Goal: Task Accomplishment & Management: Manage account settings

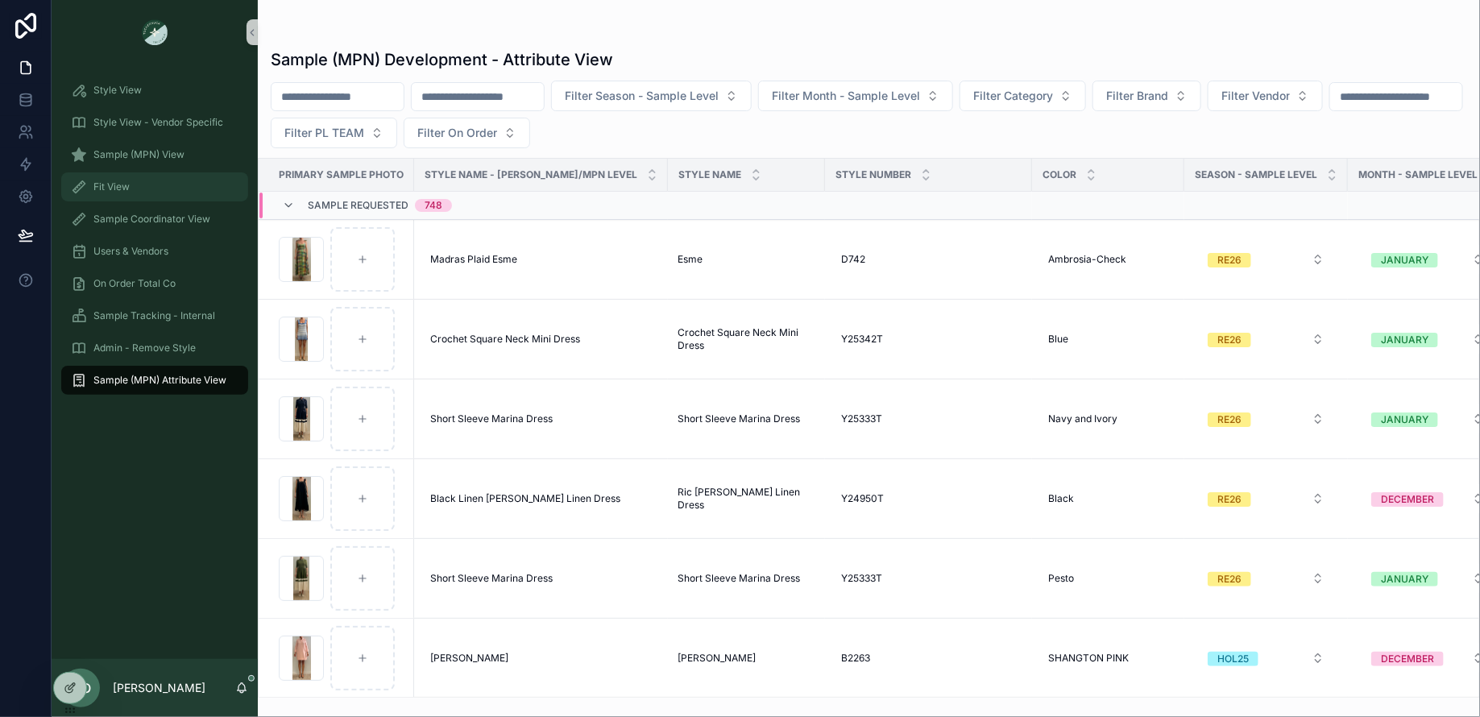
click at [111, 188] on span "Fit View" at bounding box center [111, 186] width 36 height 13
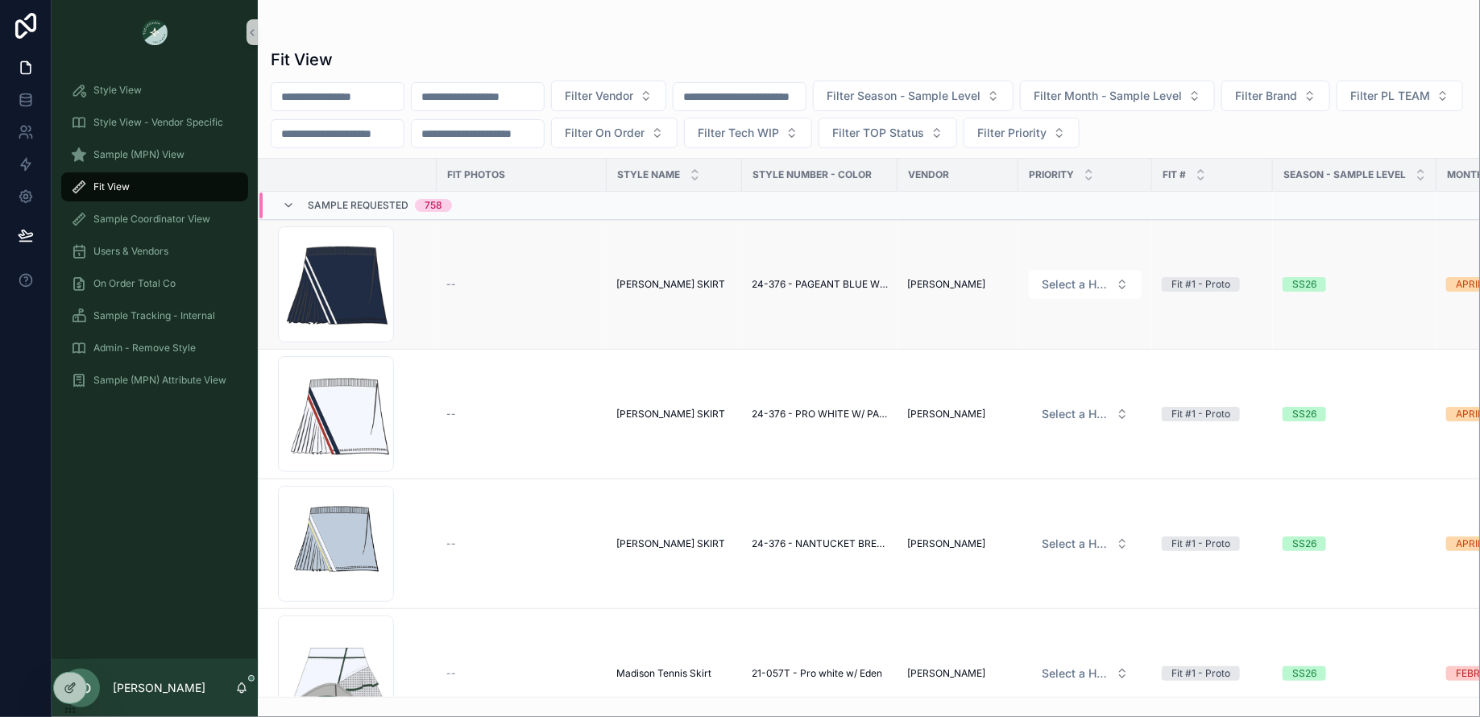
click at [651, 279] on span "[PERSON_NAME] SKIRT" at bounding box center [670, 284] width 109 height 13
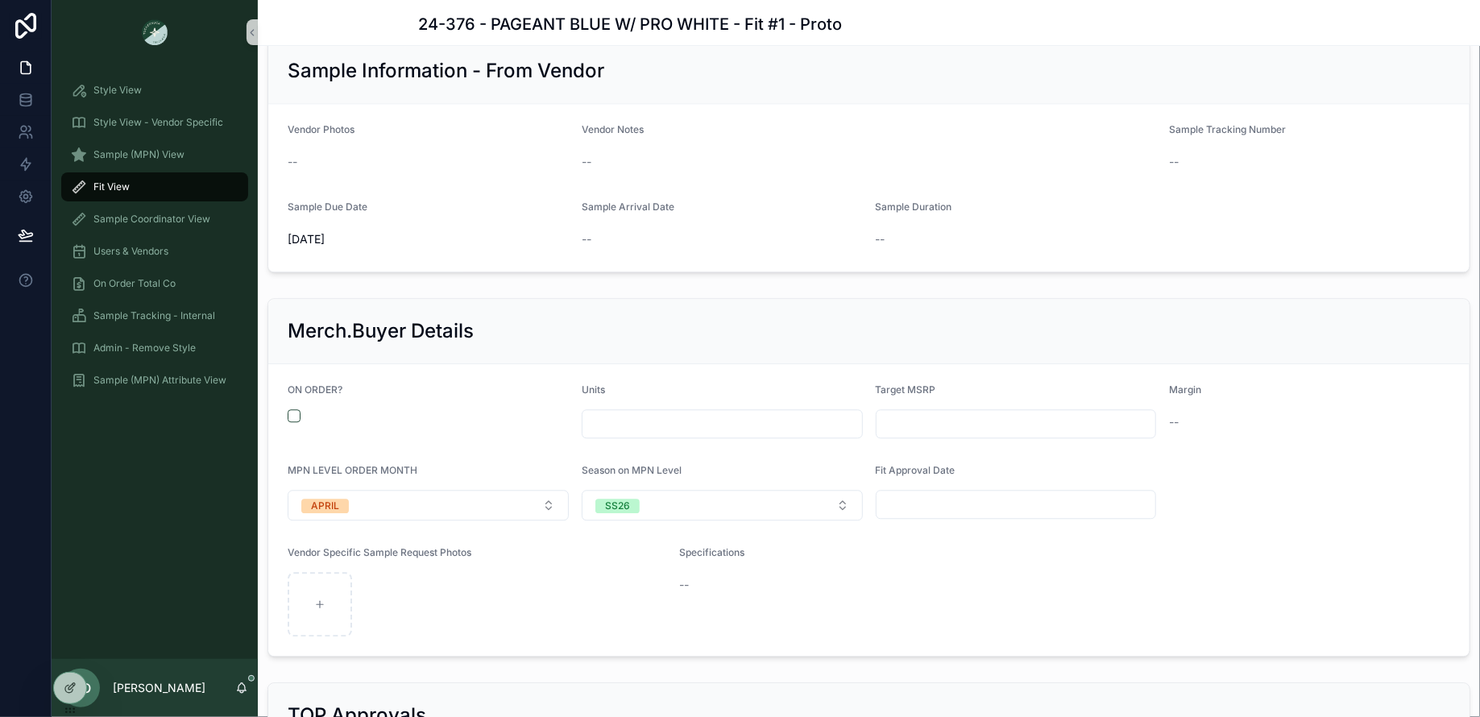
scroll to position [1728, 0]
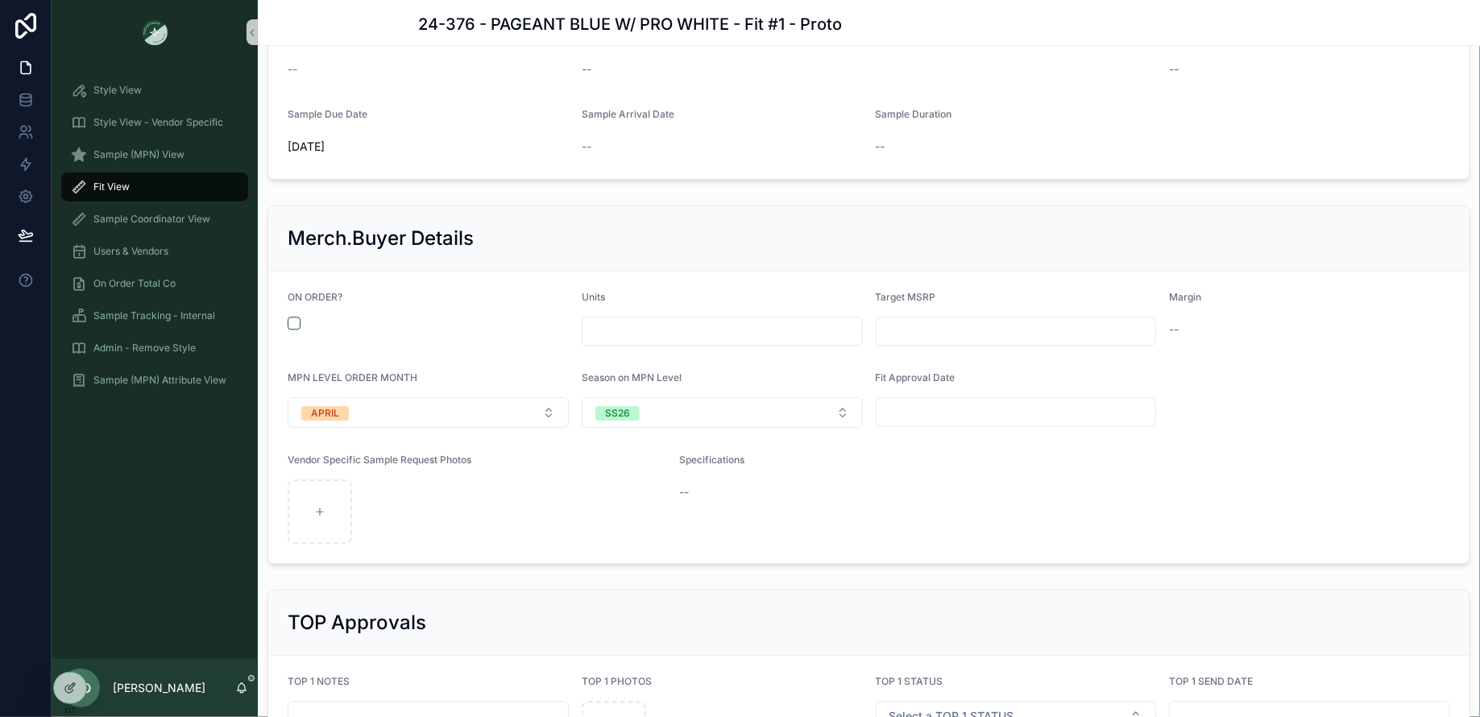
click at [112, 184] on span "Fit View" at bounding box center [111, 186] width 36 height 13
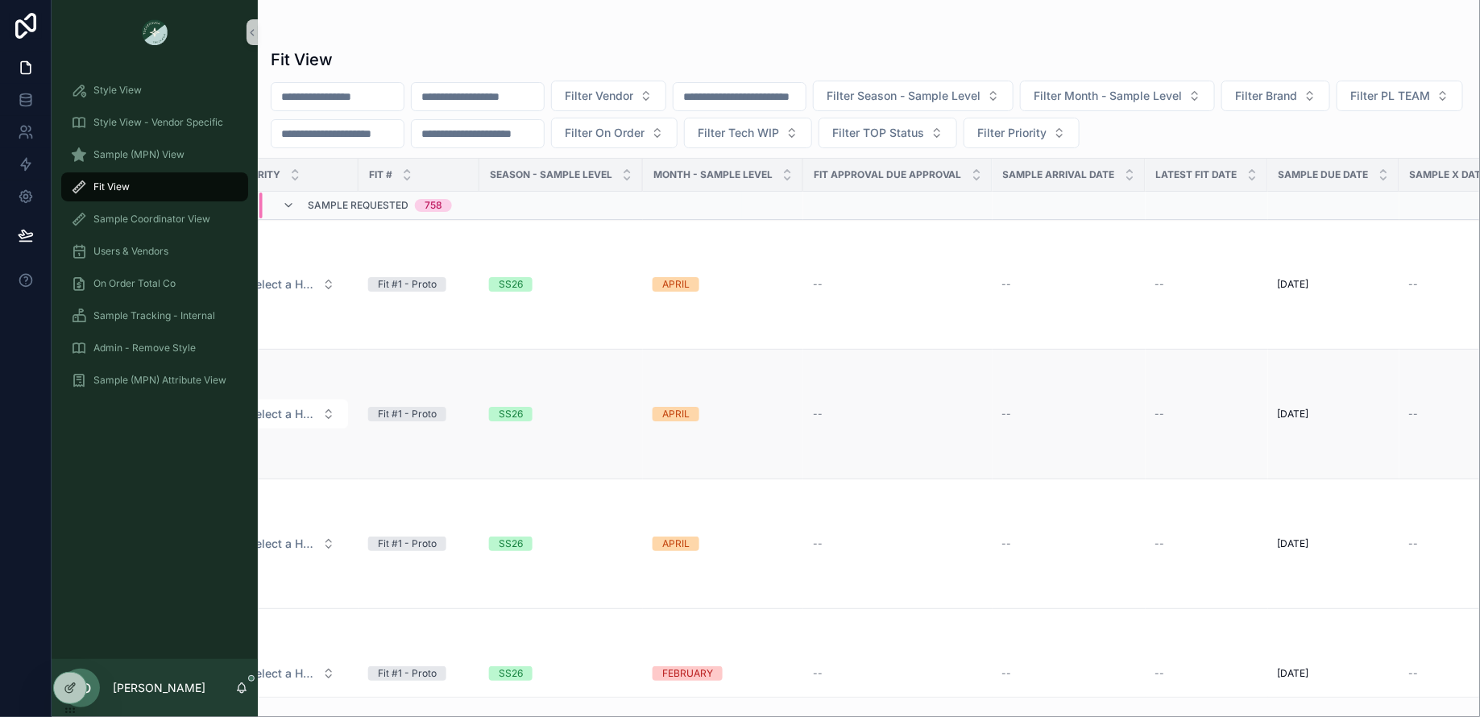
scroll to position [0, 762]
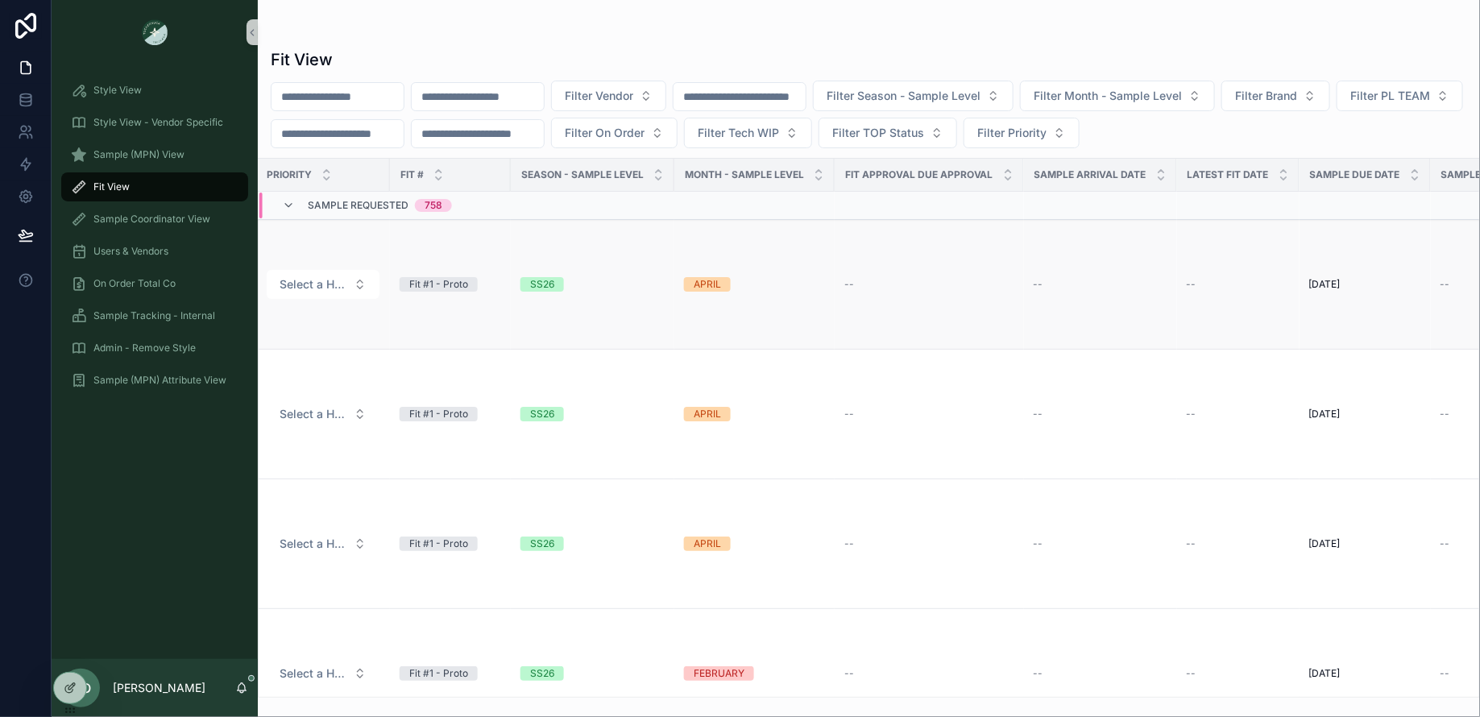
click at [436, 288] on div "Fit #1 - Proto" at bounding box center [438, 284] width 59 height 14
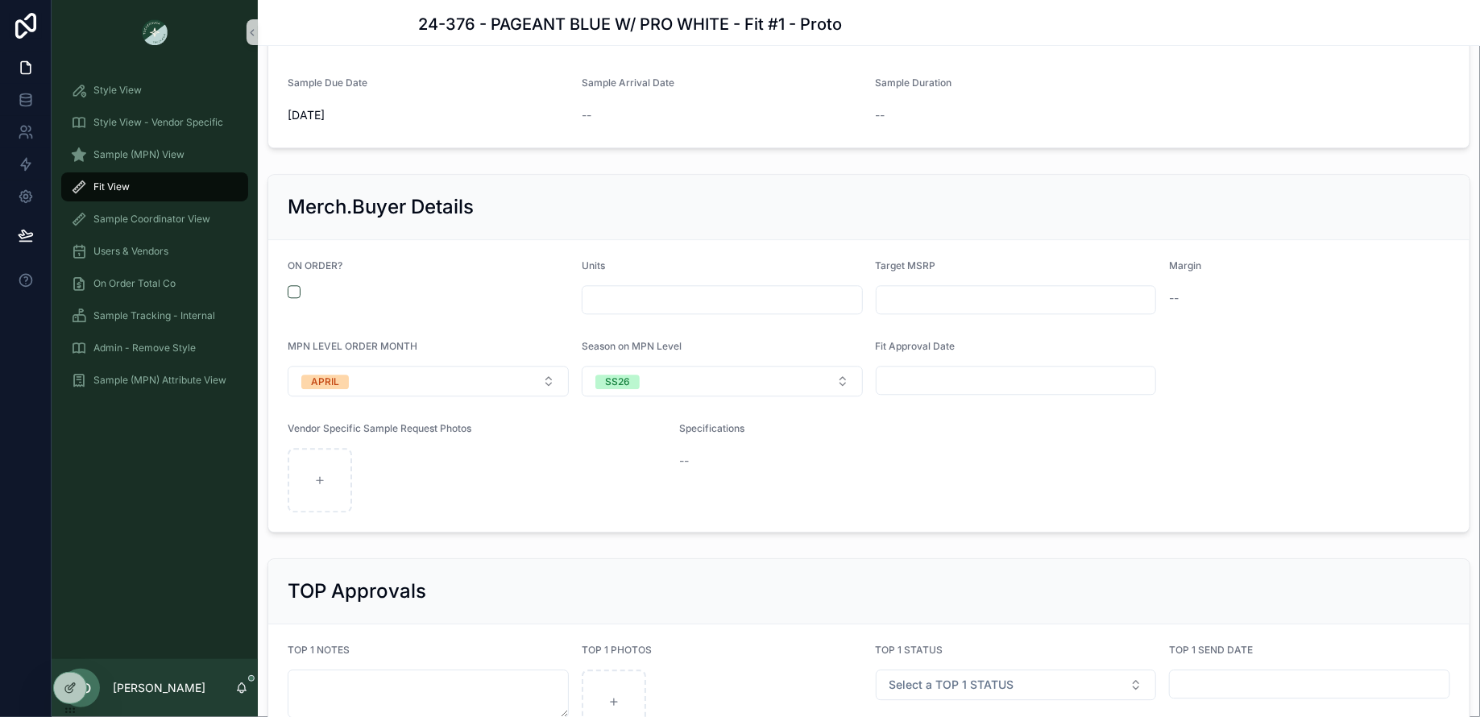
scroll to position [1728, 0]
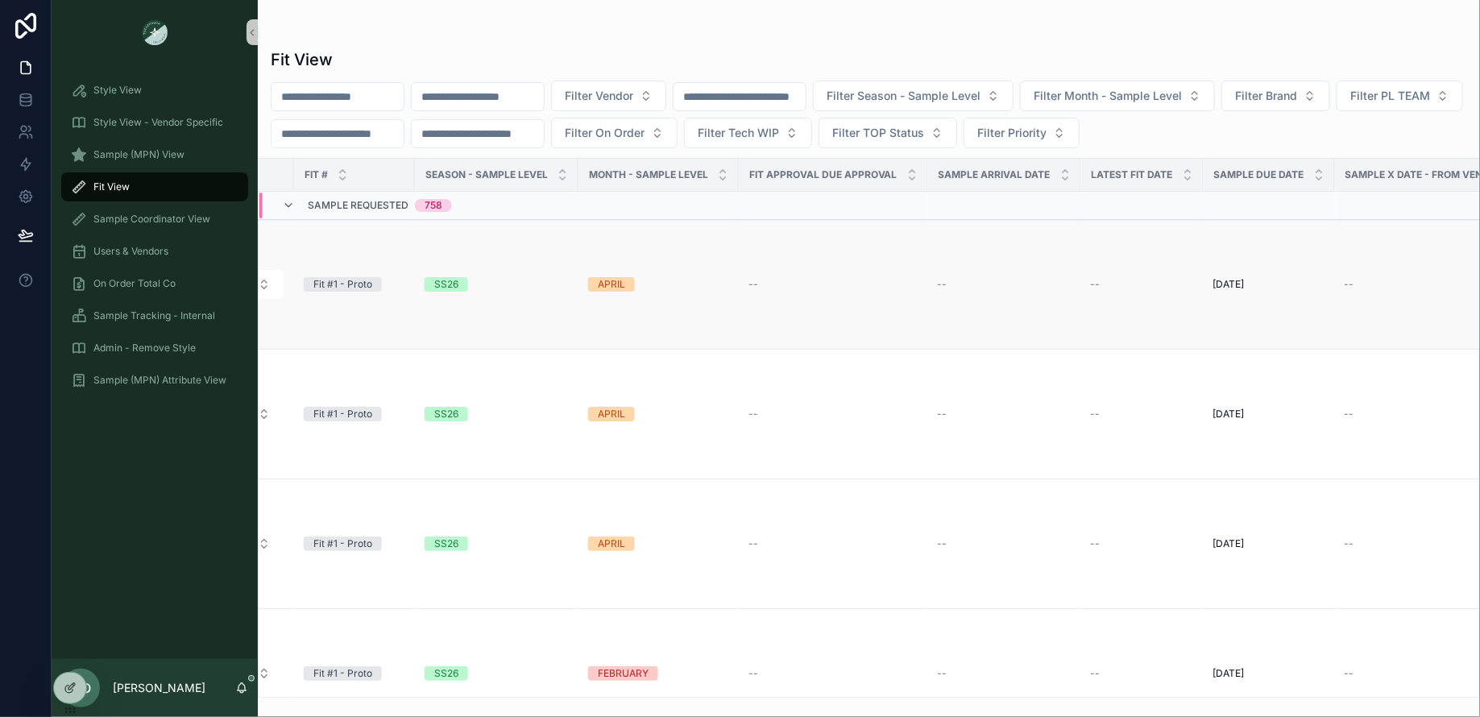
scroll to position [0, 932]
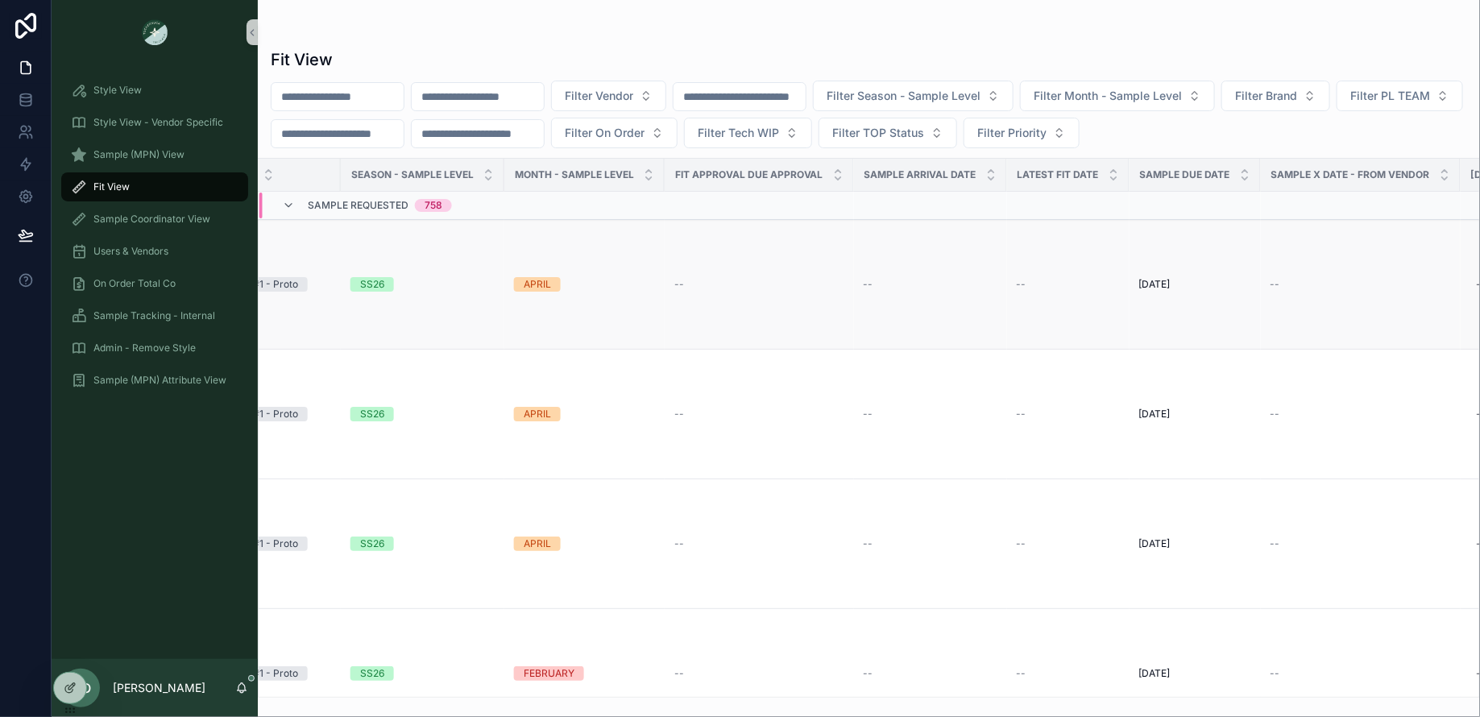
click at [689, 278] on div "--" at bounding box center [759, 284] width 170 height 13
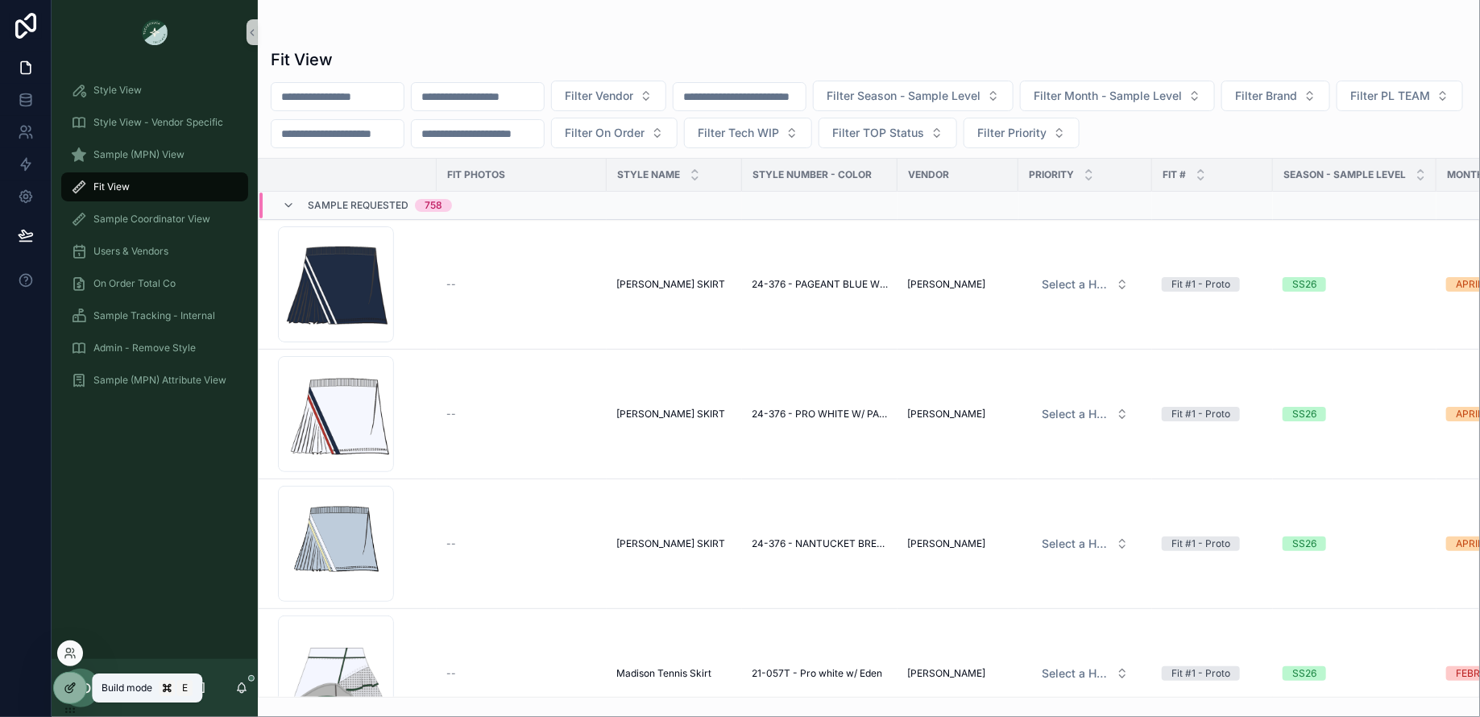
click at [68, 693] on div at bounding box center [70, 688] width 32 height 31
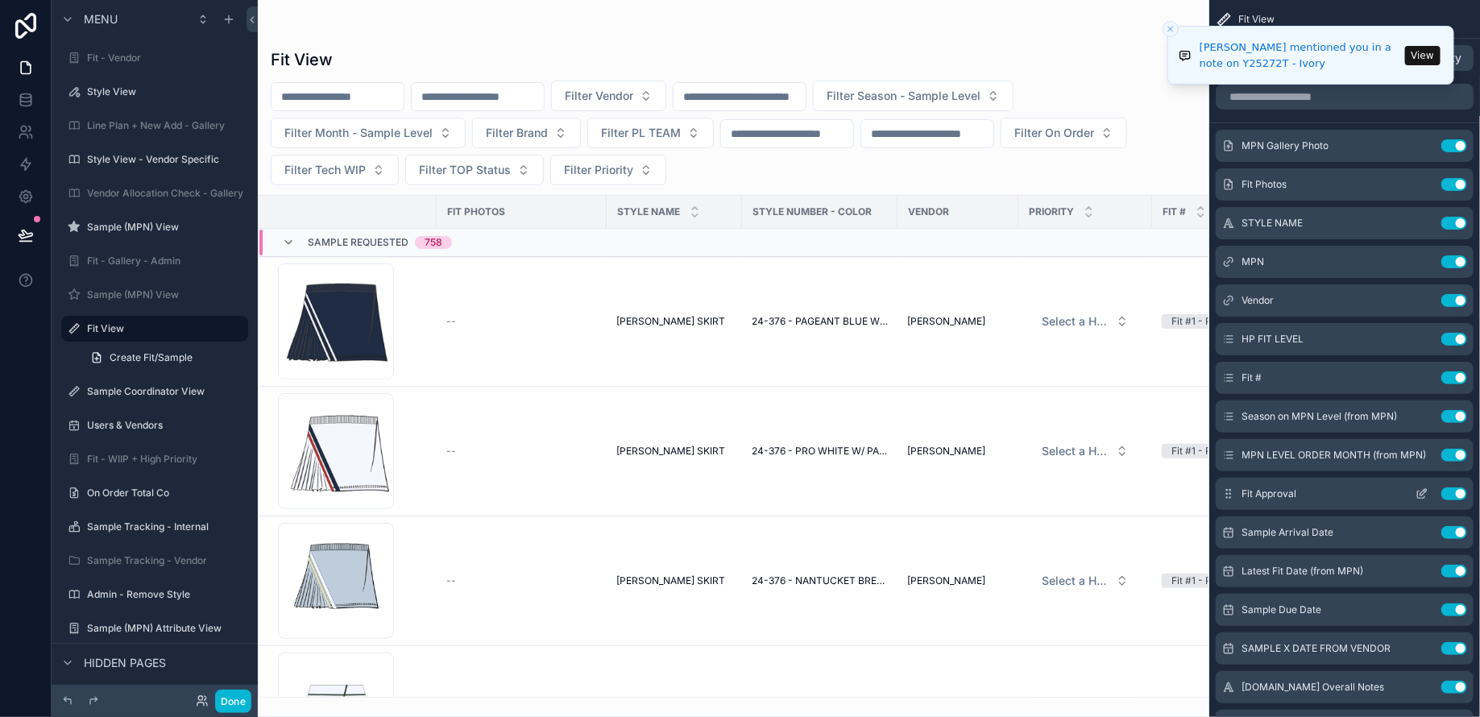
click at [1422, 494] on icon "scrollable content" at bounding box center [1421, 493] width 13 height 13
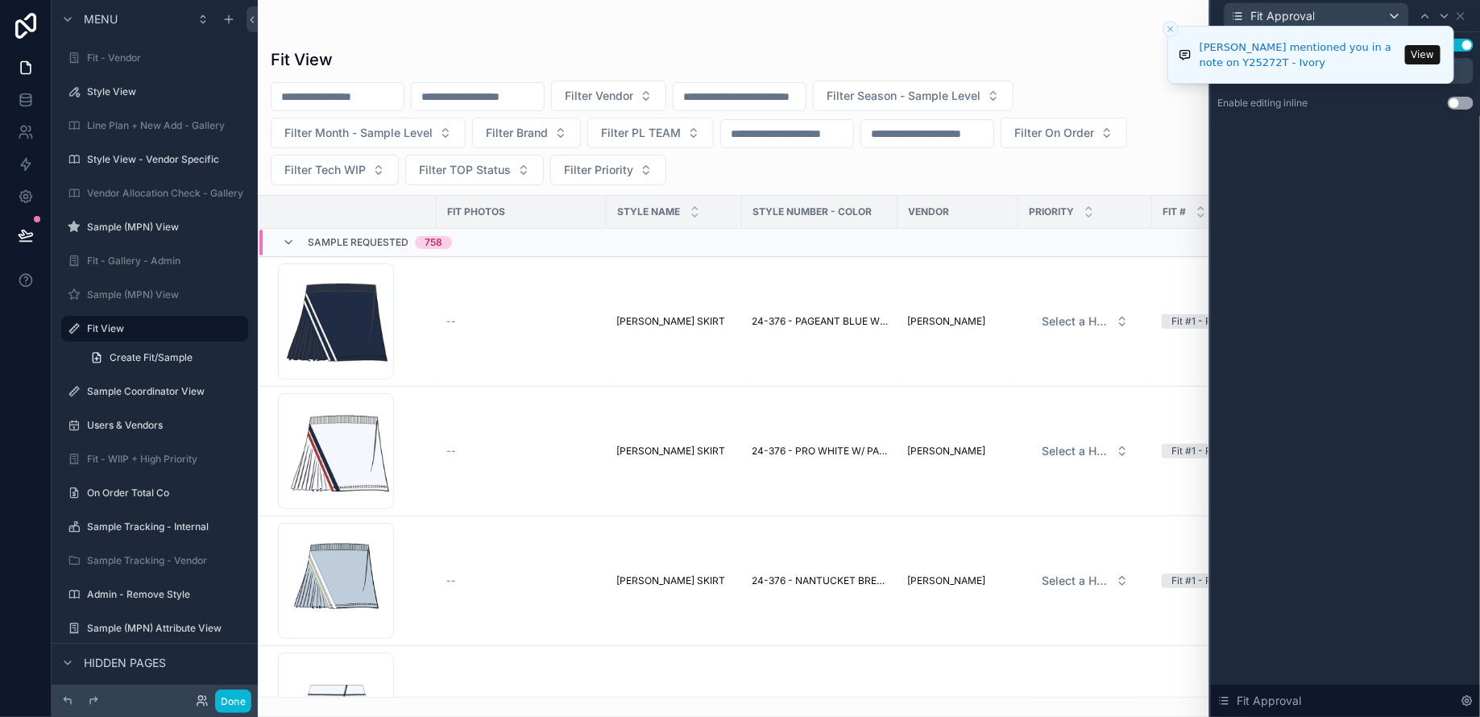
click at [1173, 28] on icon "Close toast" at bounding box center [1170, 29] width 10 height 10
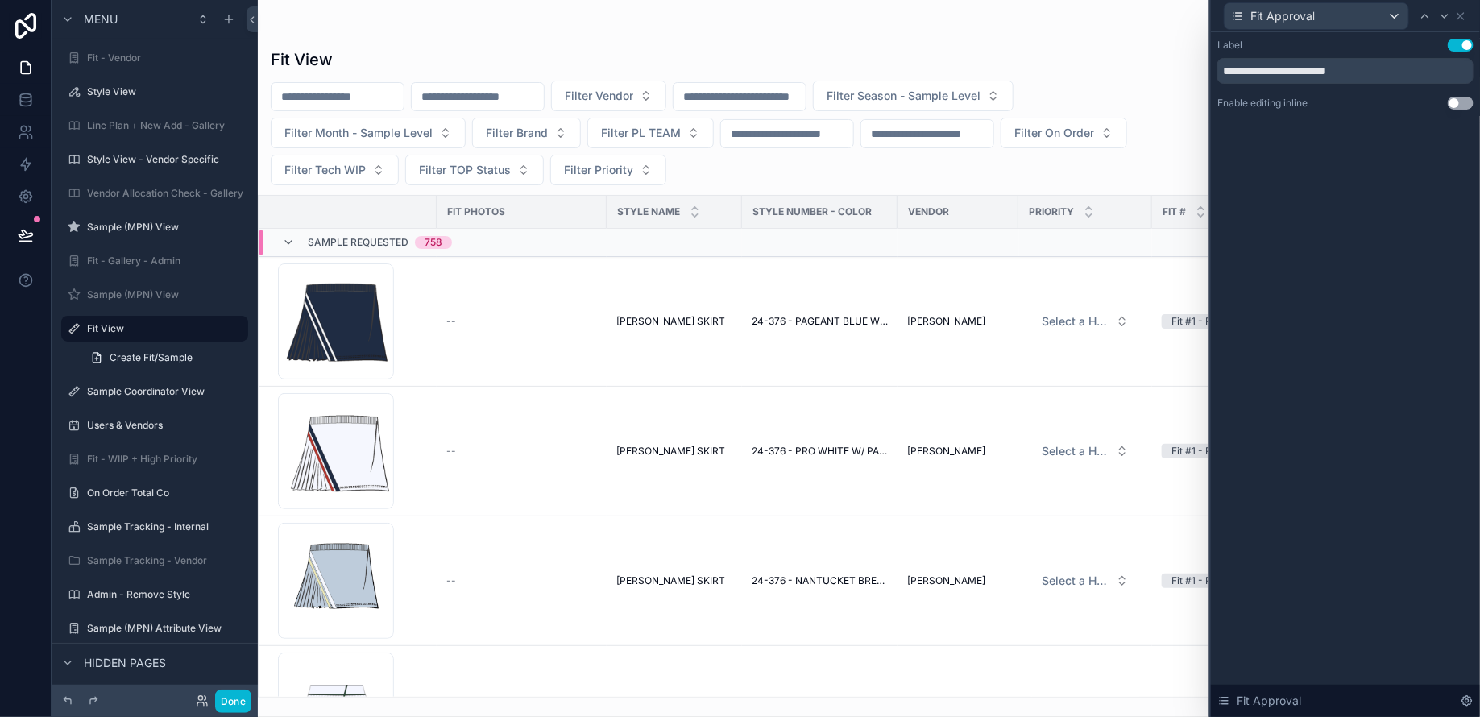
click at [1463, 101] on button "Use setting" at bounding box center [1460, 103] width 26 height 13
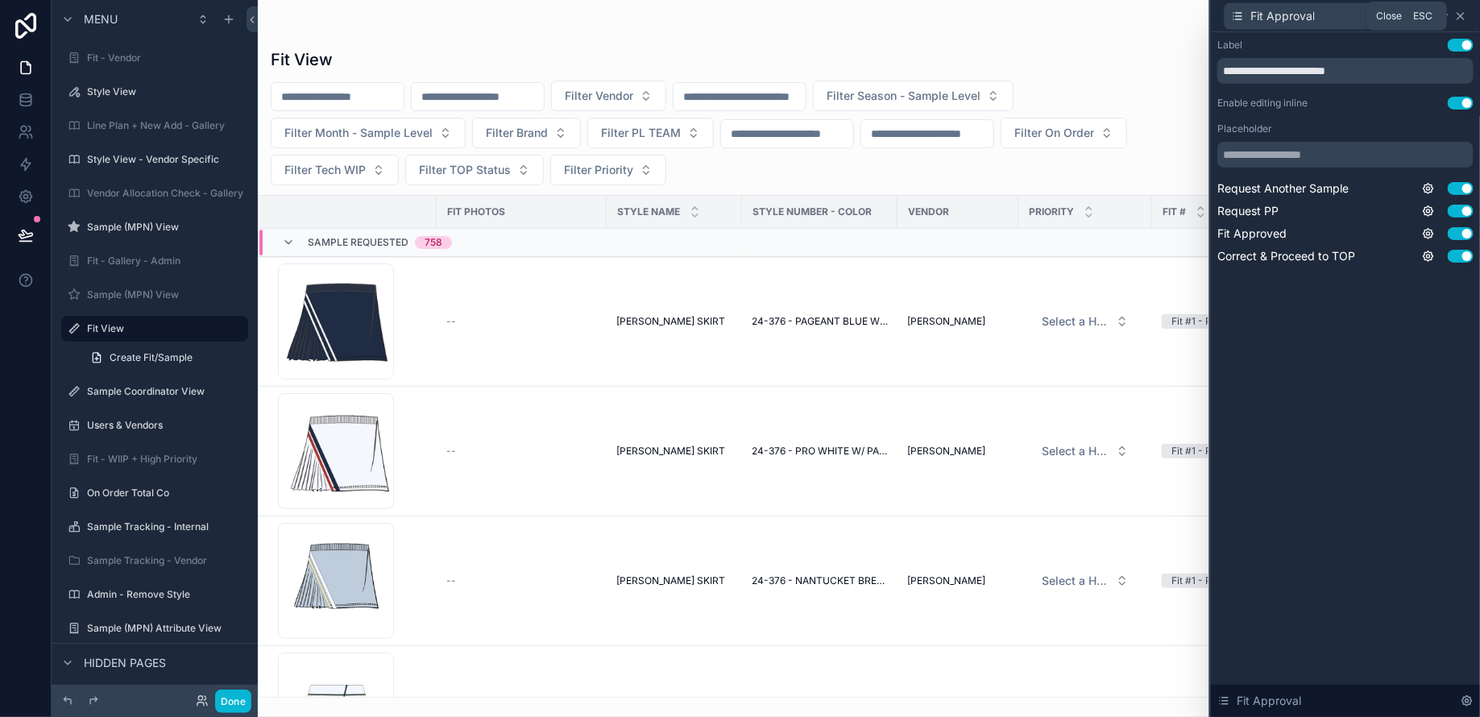
click at [1463, 19] on icon at bounding box center [1460, 16] width 13 height 13
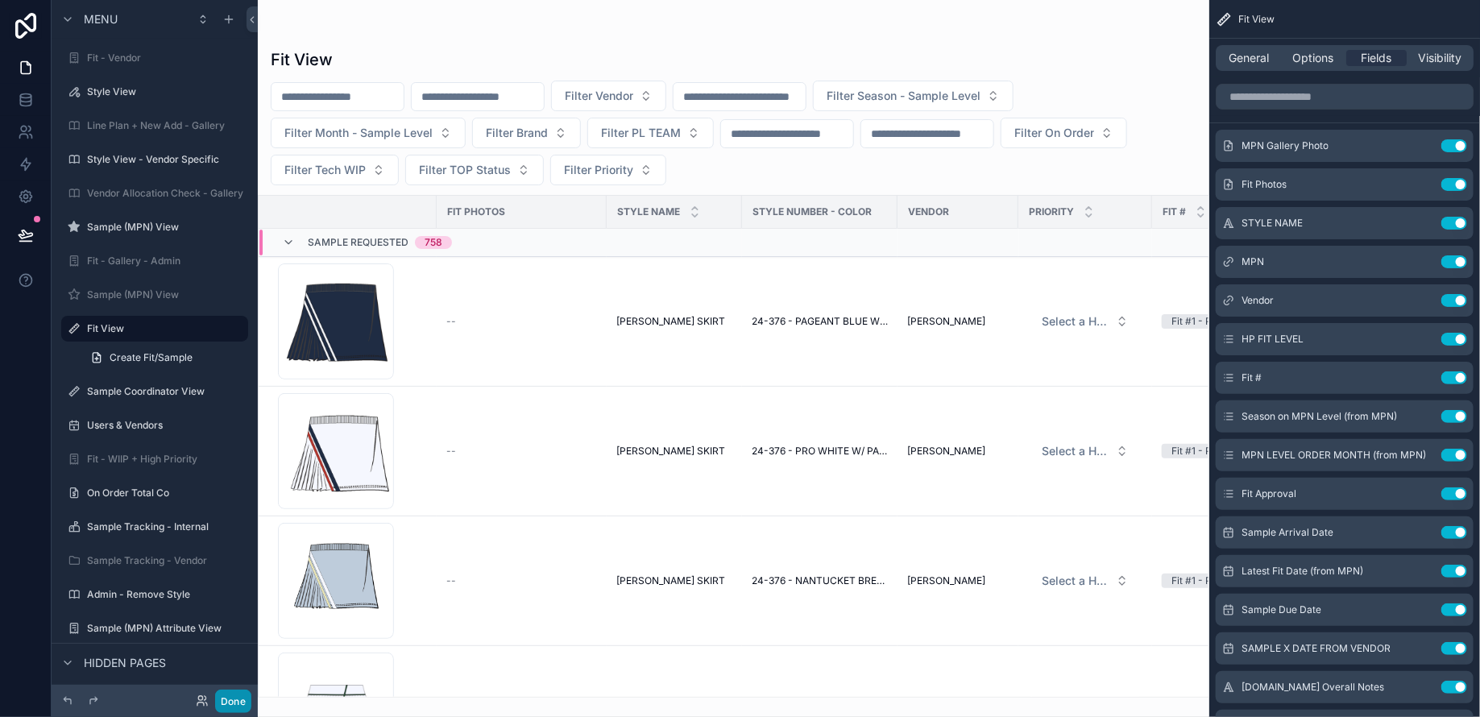
click at [232, 700] on button "Done" at bounding box center [233, 700] width 36 height 23
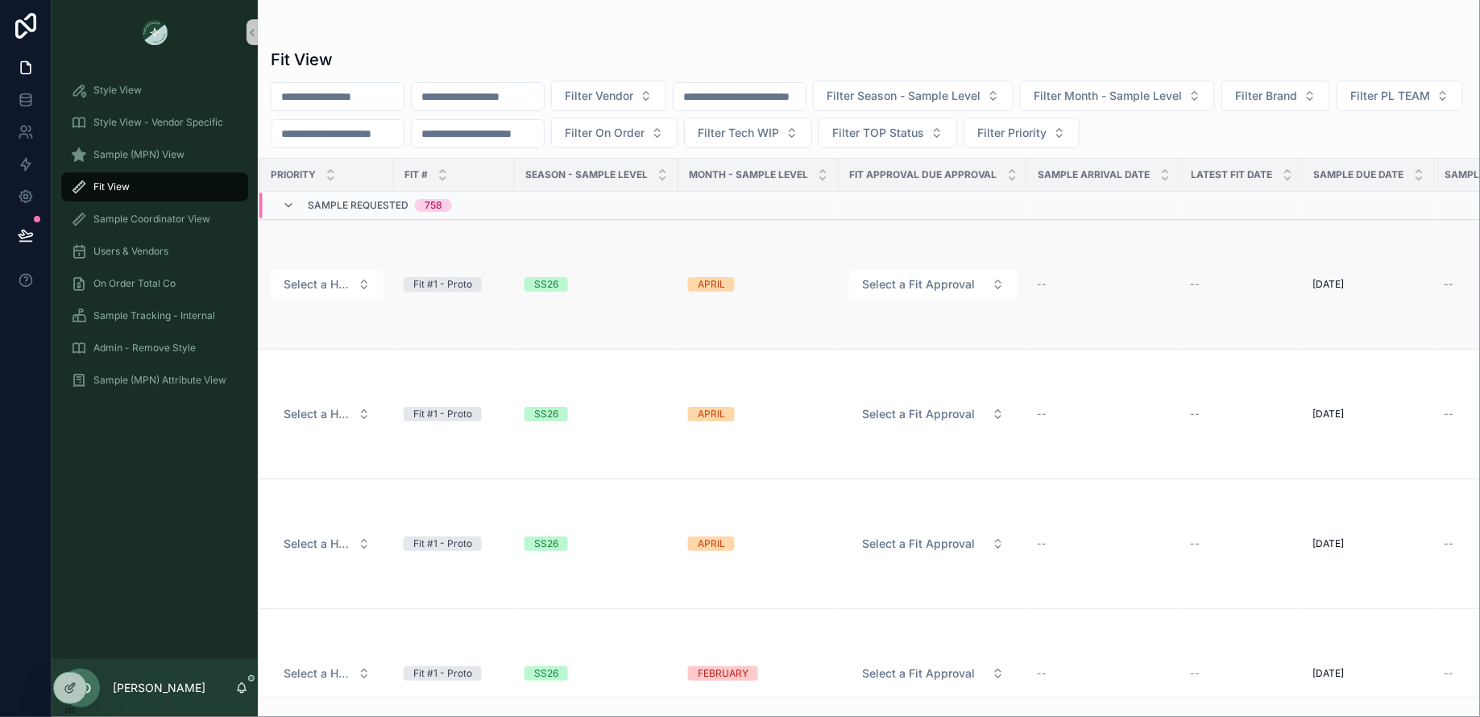
scroll to position [0, 775]
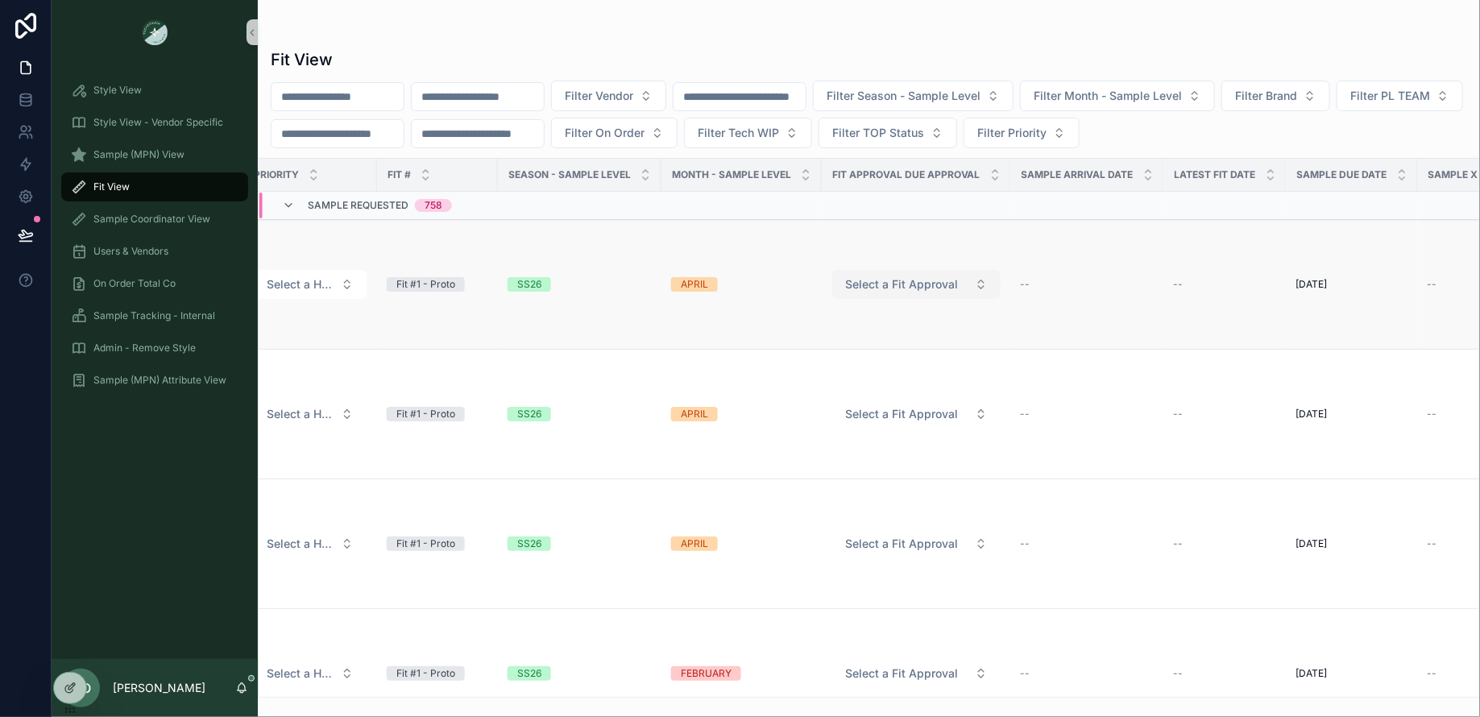
click at [975, 284] on button "Select a Fit Approval" at bounding box center [916, 284] width 168 height 29
click at [72, 689] on icon at bounding box center [70, 687] width 13 height 13
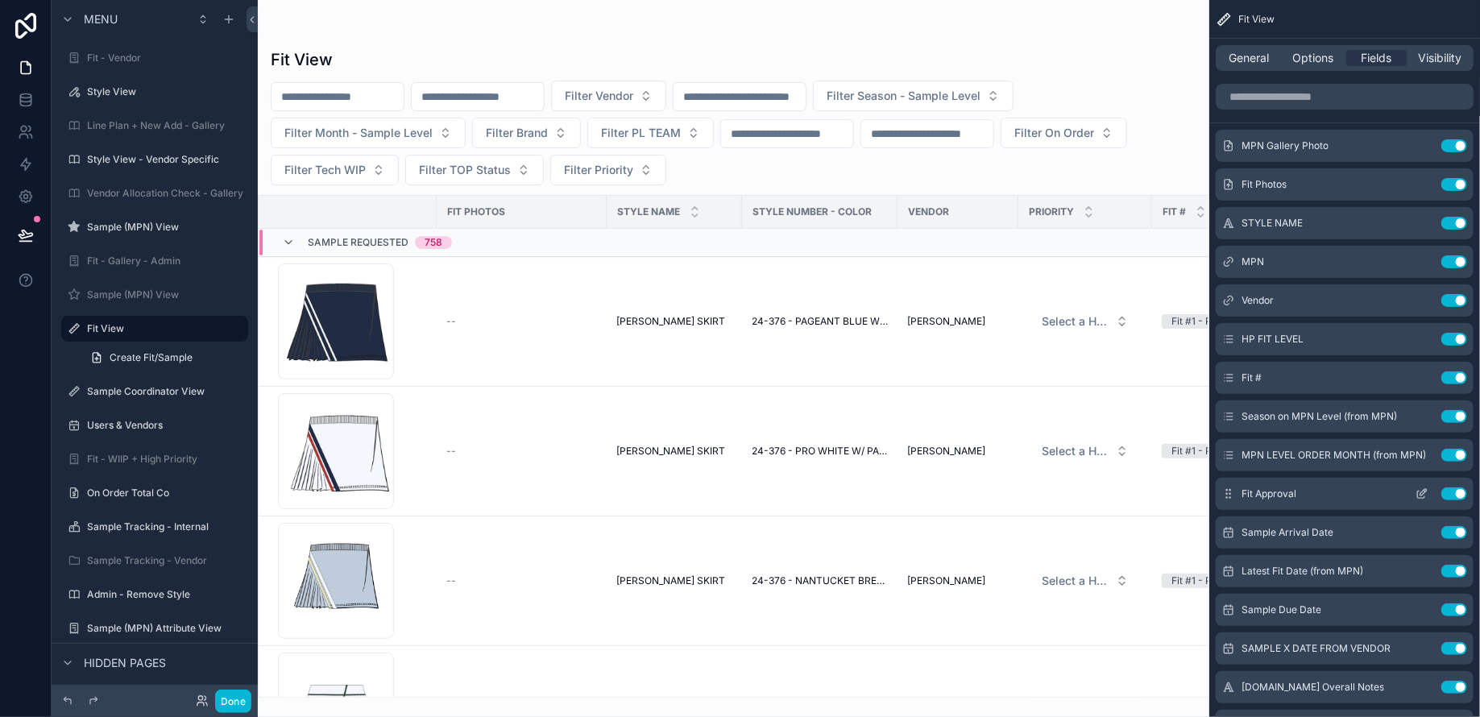
click at [1451, 497] on button "Use setting" at bounding box center [1454, 493] width 26 height 13
click at [1273, 100] on input "scrollable content" at bounding box center [1344, 97] width 258 height 26
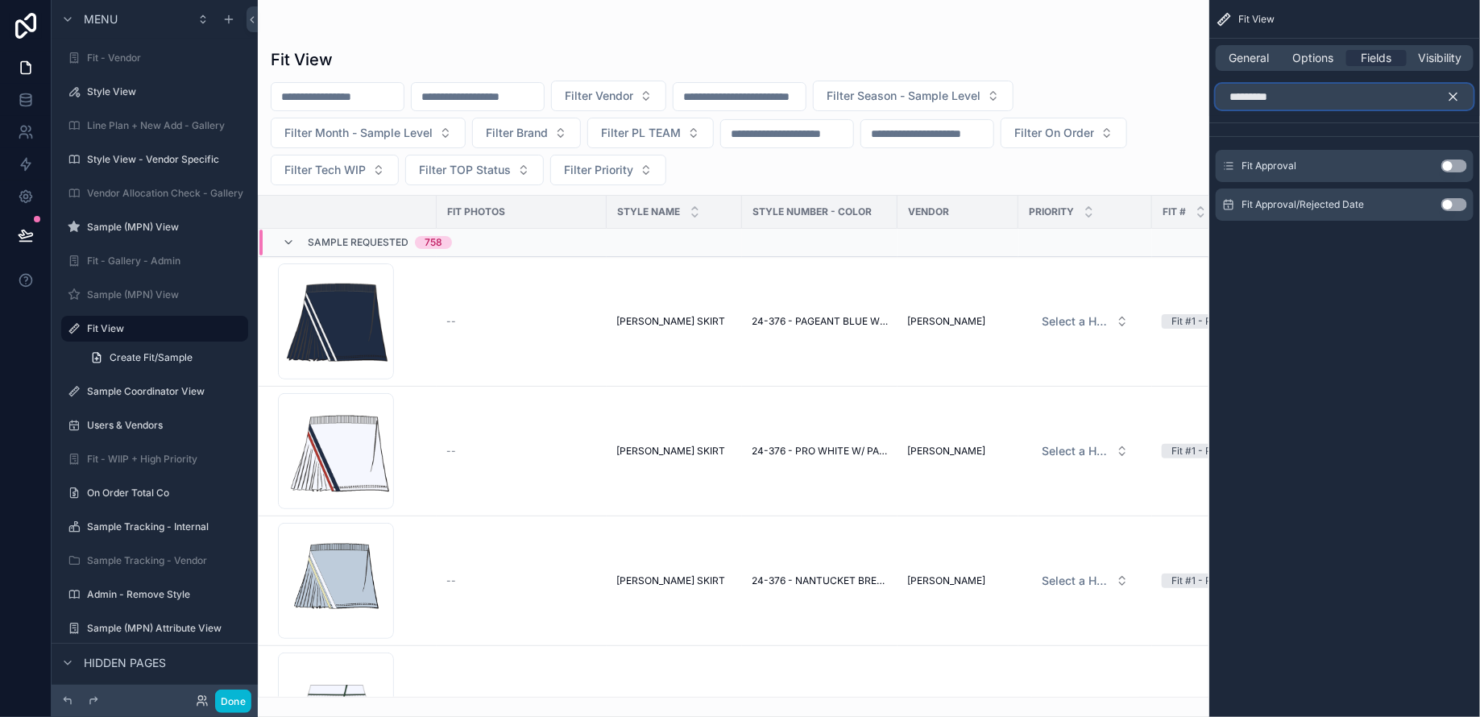
type input "*********"
click at [1458, 96] on icon "scrollable content" at bounding box center [1453, 96] width 14 height 14
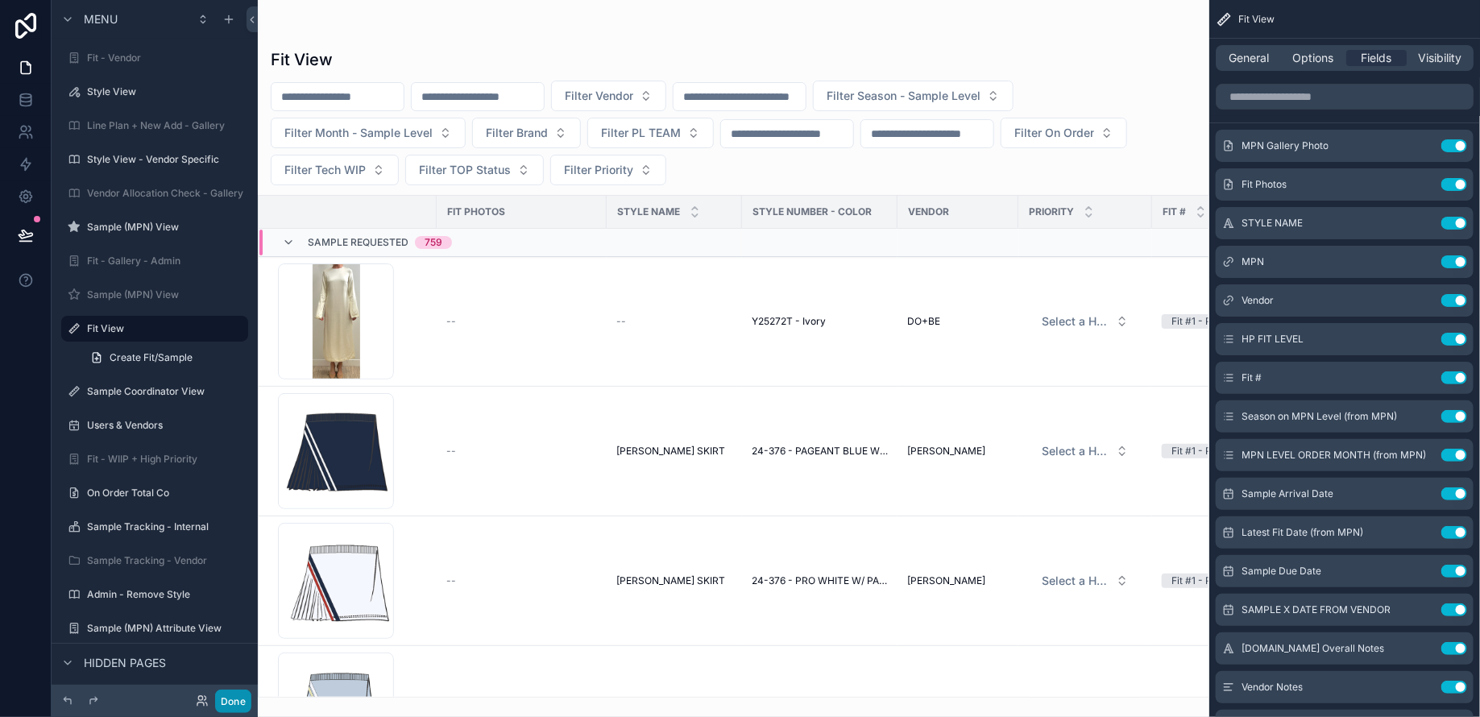
click at [229, 704] on button "Done" at bounding box center [233, 700] width 36 height 23
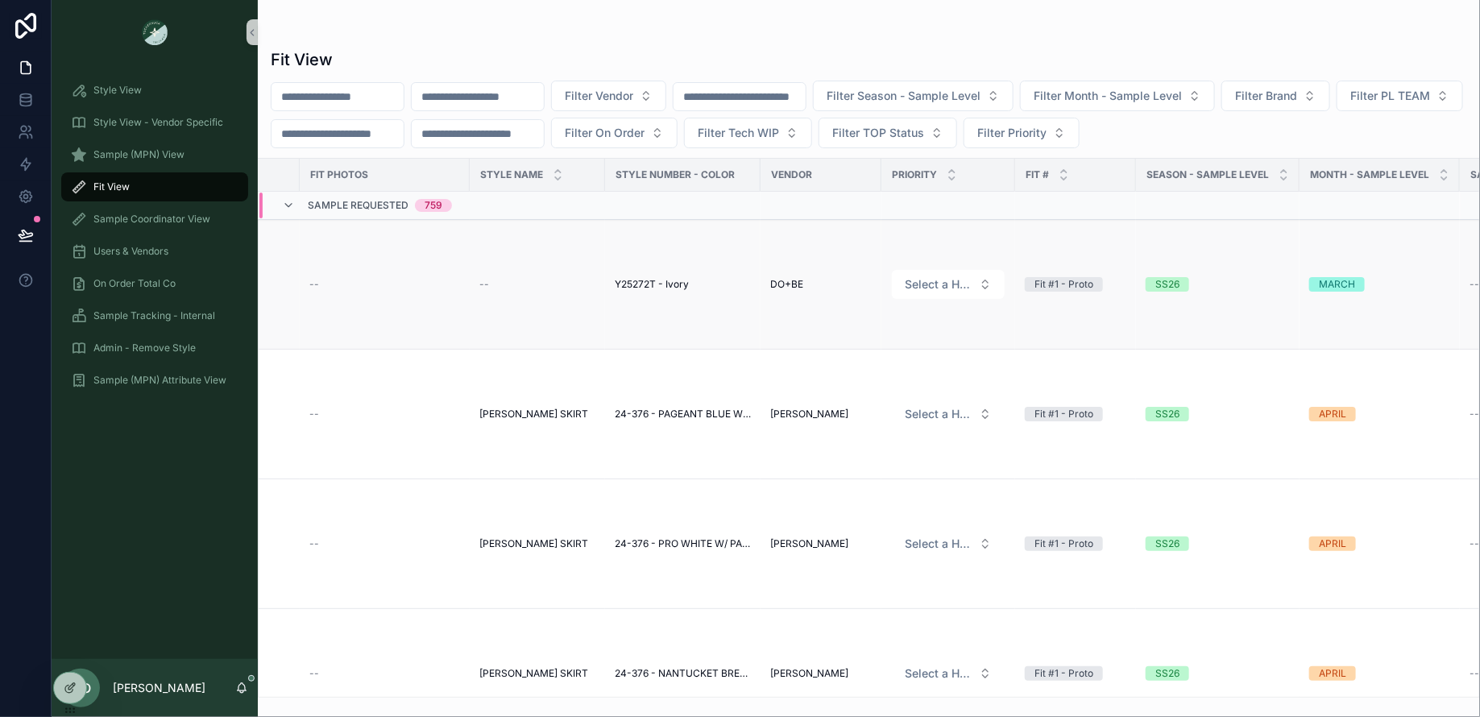
scroll to position [0, 0]
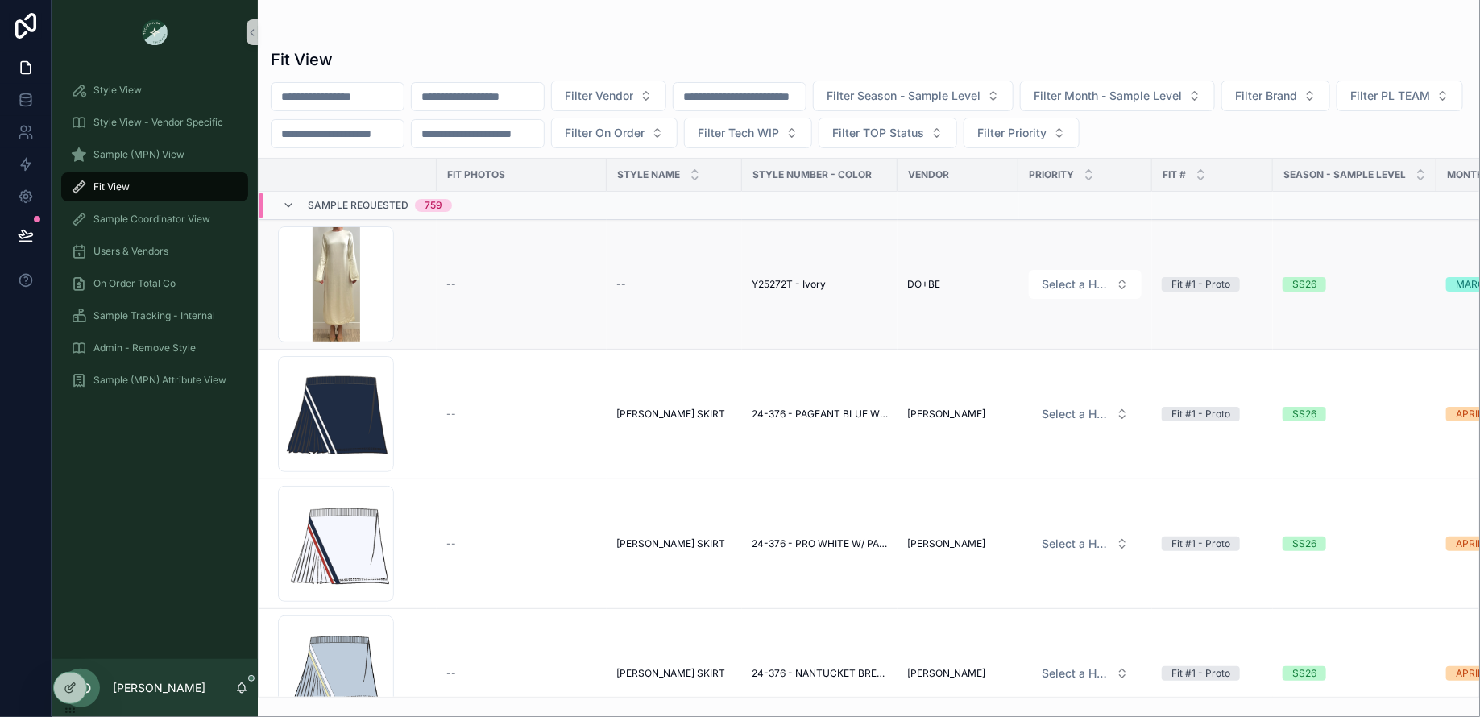
click at [765, 281] on span "Y25272T - Ivory" at bounding box center [788, 284] width 74 height 13
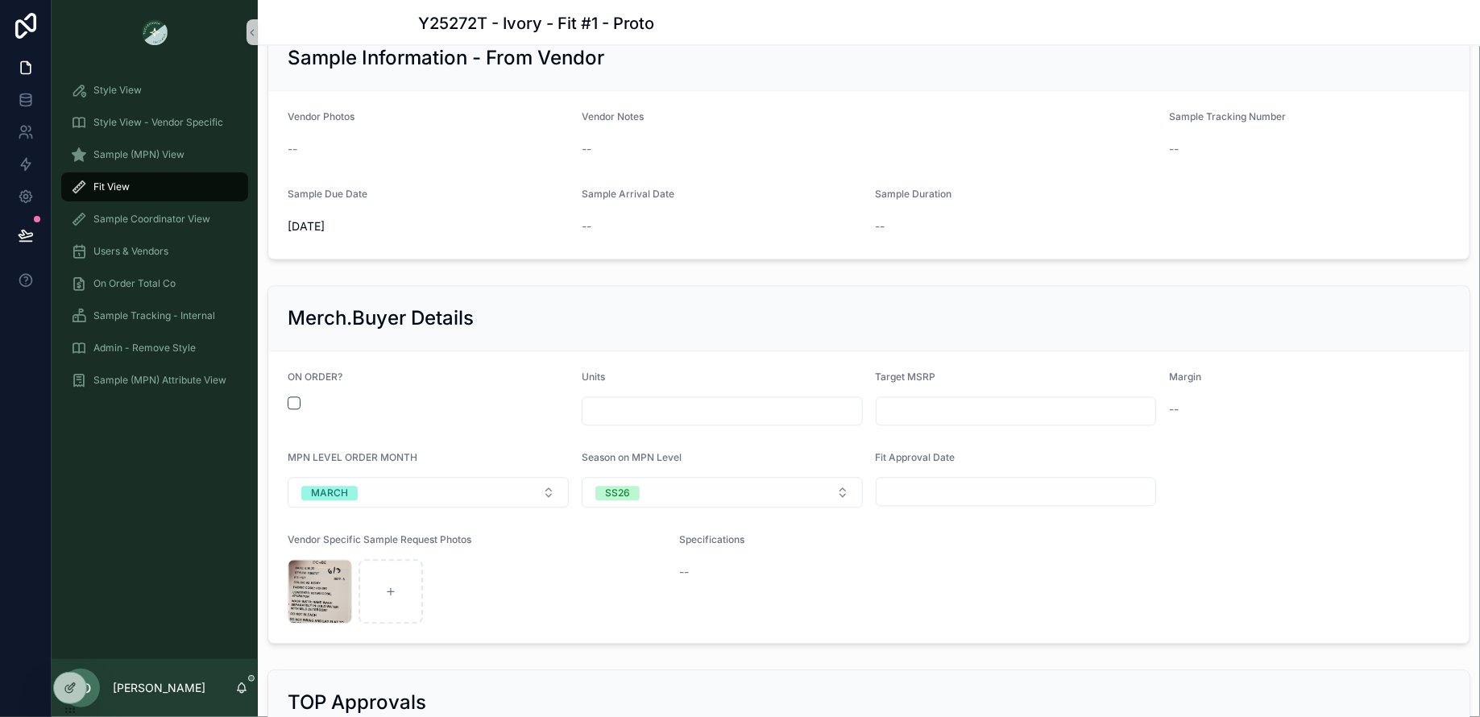
scroll to position [1496, 0]
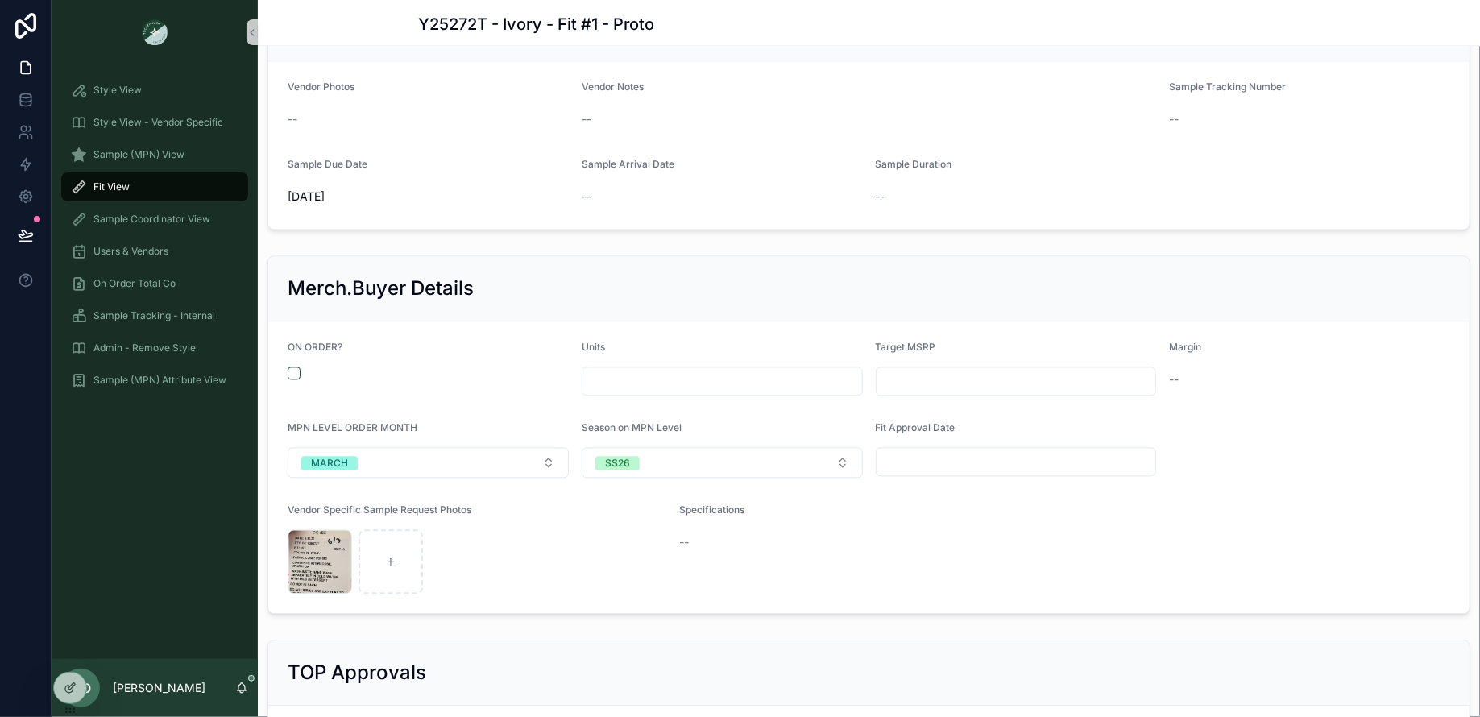
click at [912, 456] on input "scrollable content" at bounding box center [1015, 461] width 279 height 23
click at [784, 264] on div "Merch.Buyer Details" at bounding box center [868, 288] width 1201 height 65
click at [26, 234] on icon at bounding box center [26, 235] width 16 height 16
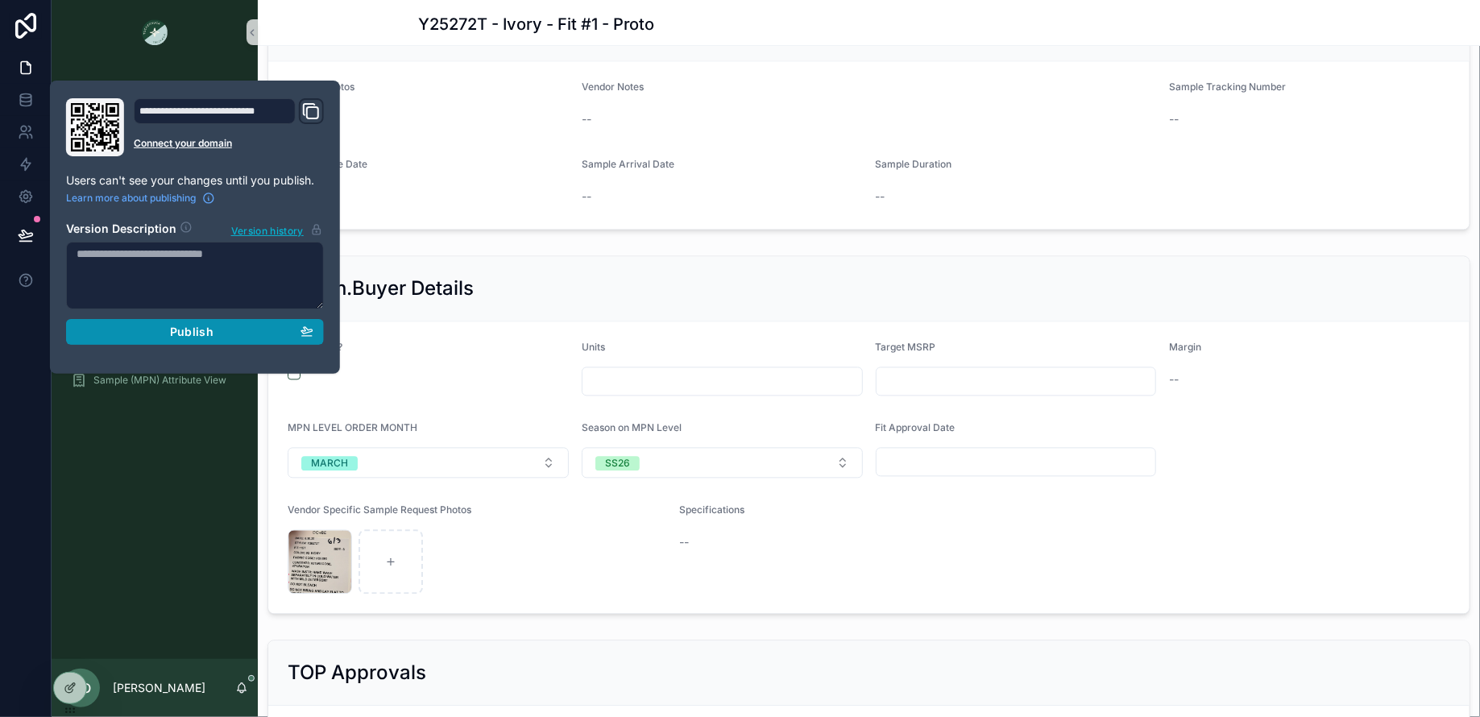
click at [154, 329] on div "Publish" at bounding box center [195, 332] width 237 height 14
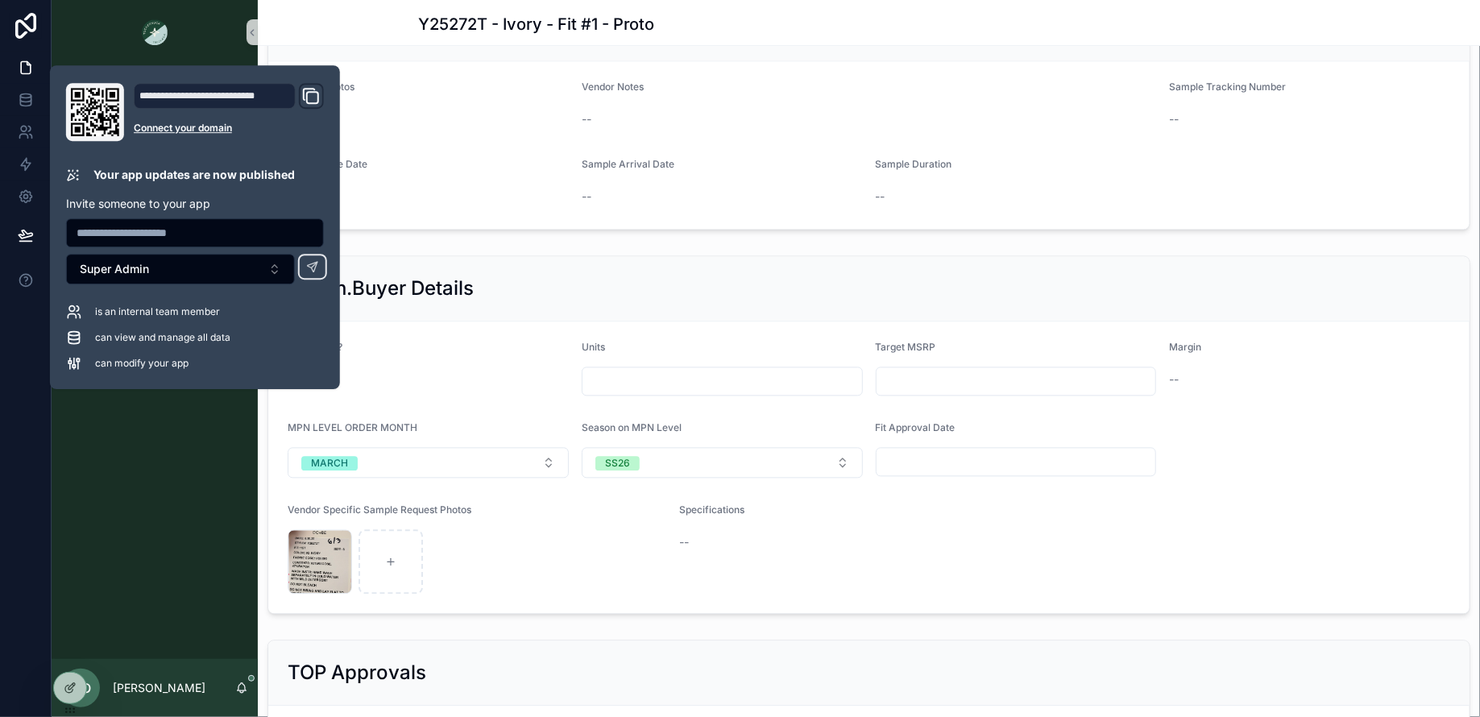
click at [587, 227] on div "Sample Information - From Vendor Vendor Photos -- Vendor Notes -- Sample Tracki…" at bounding box center [869, 112] width 1222 height 247
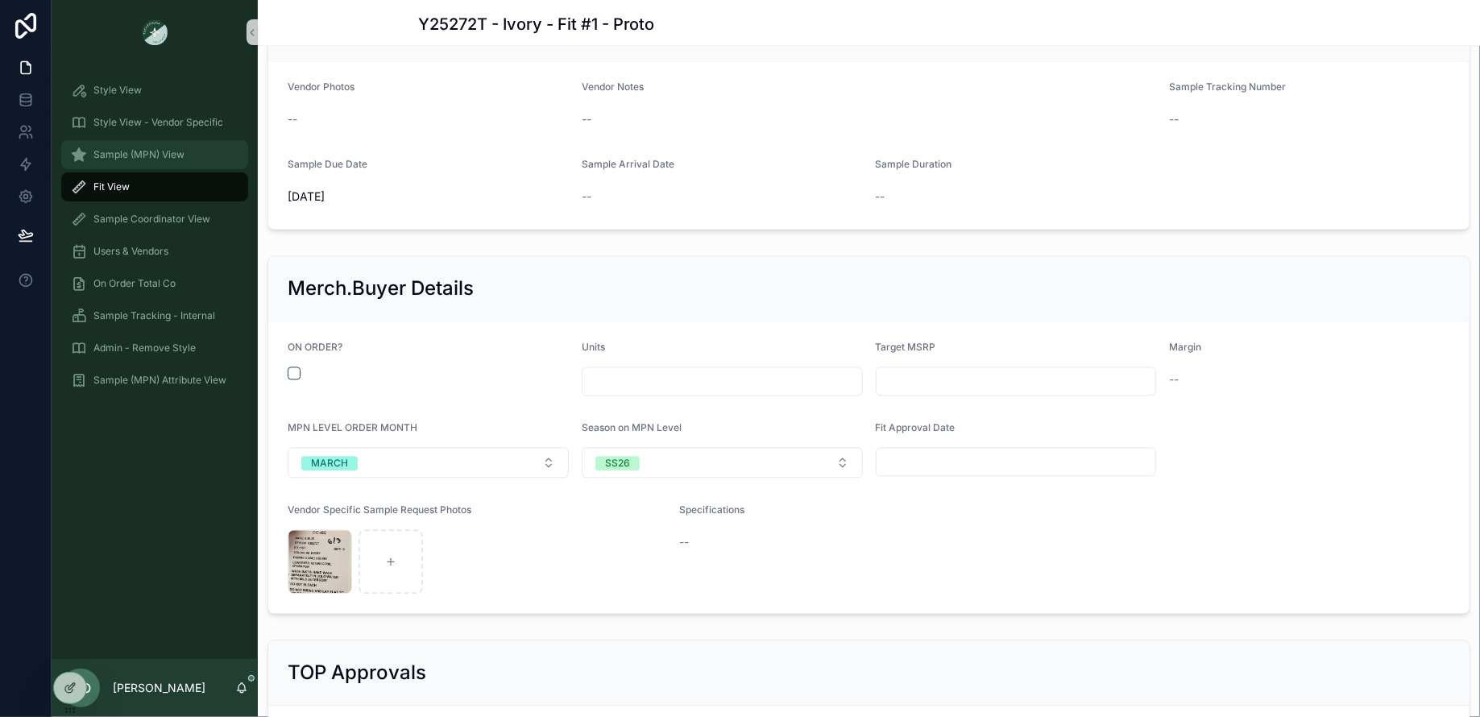
click at [151, 159] on span "Sample (MPN) View" at bounding box center [138, 154] width 91 height 13
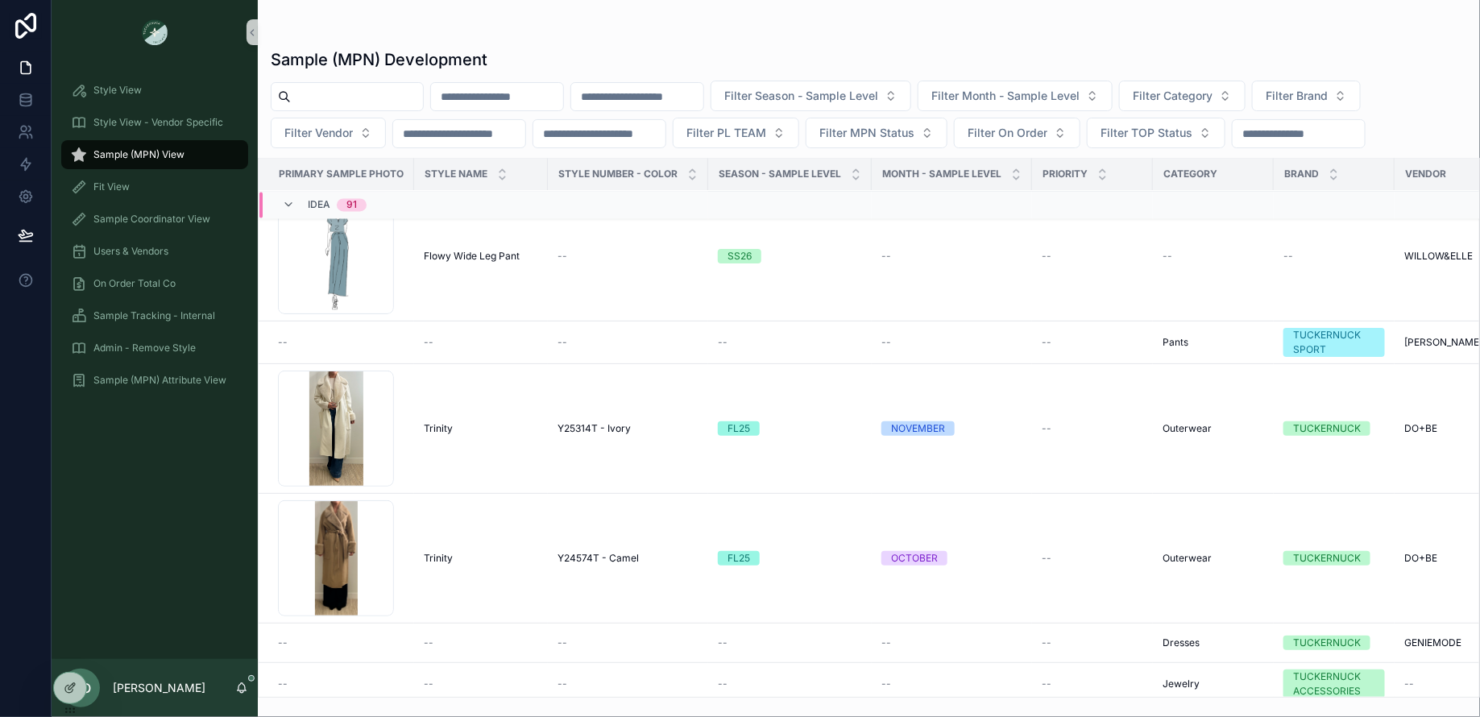
scroll to position [1691, 0]
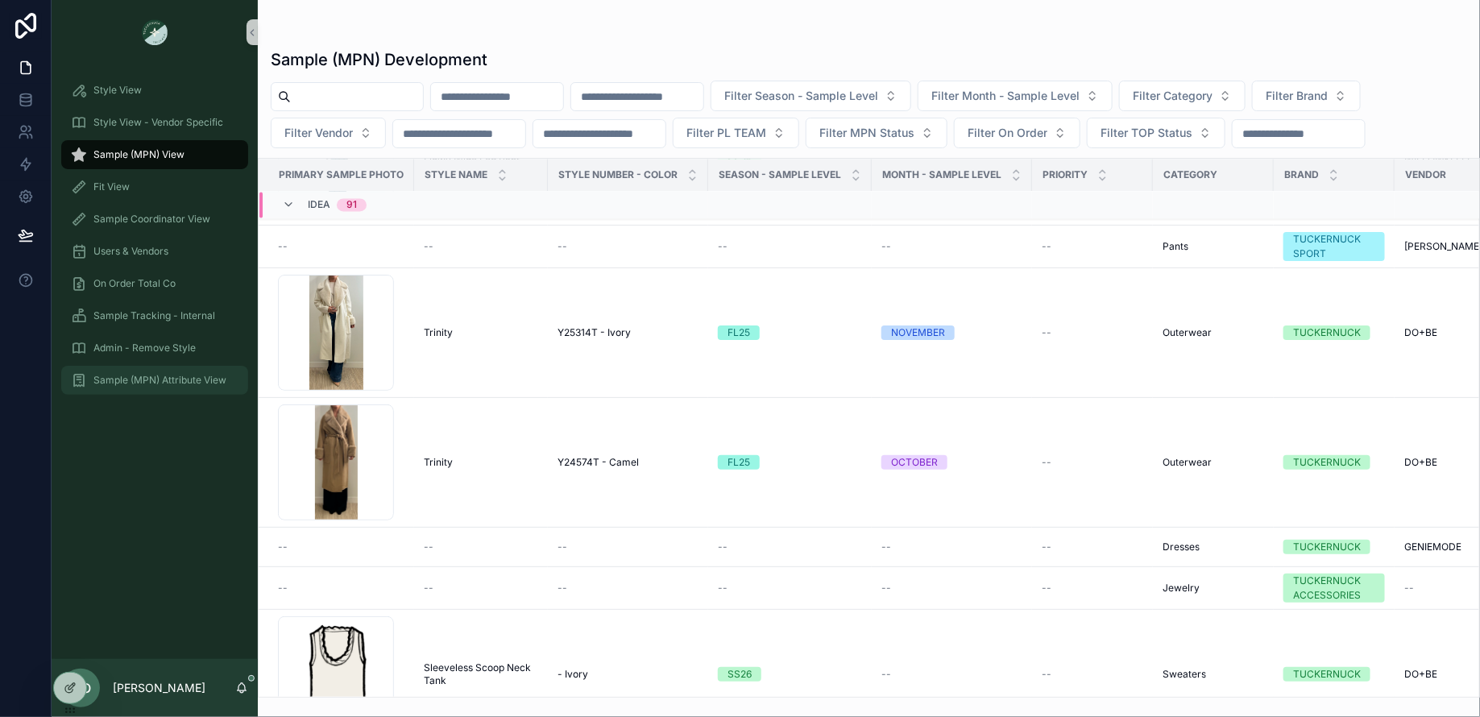
click at [117, 385] on span "Sample (MPN) Attribute View" at bounding box center [159, 380] width 133 height 13
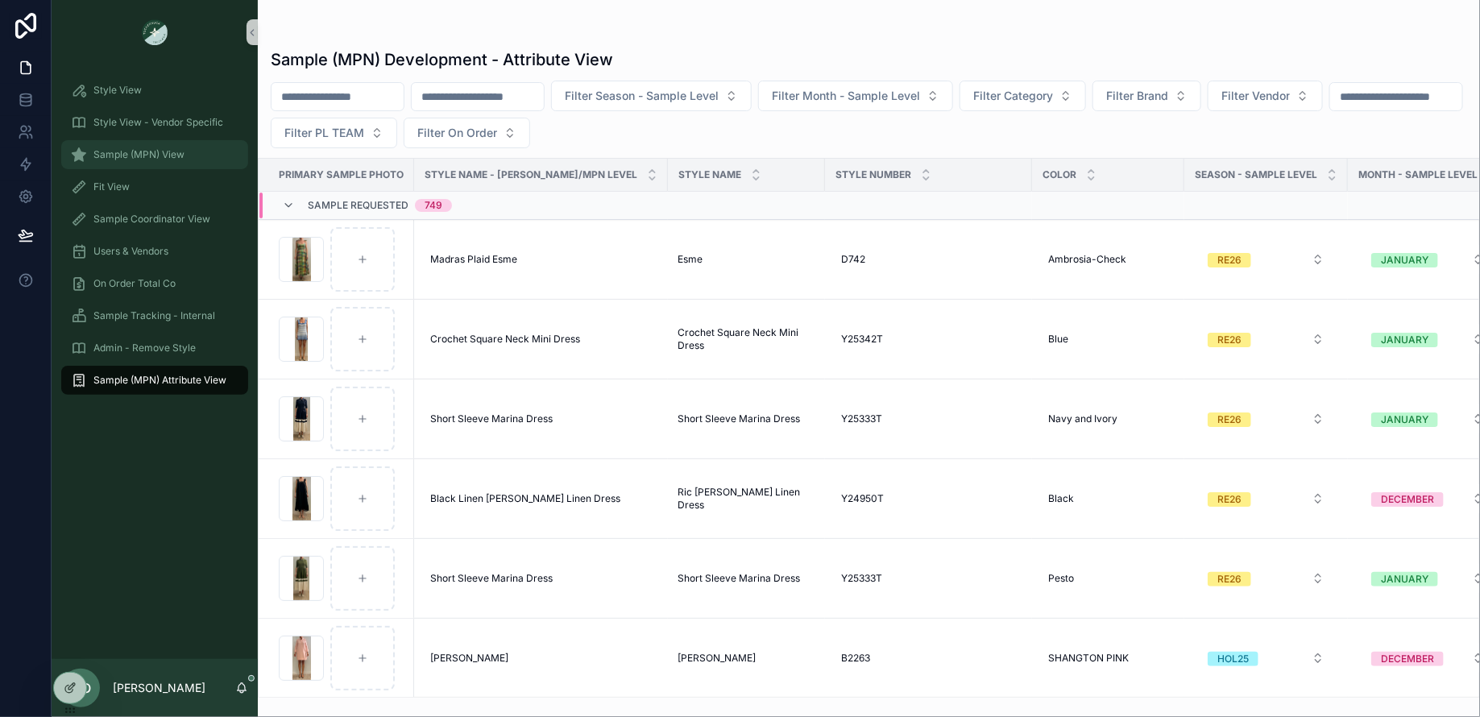
click at [131, 155] on span "Sample (MPN) View" at bounding box center [138, 154] width 91 height 13
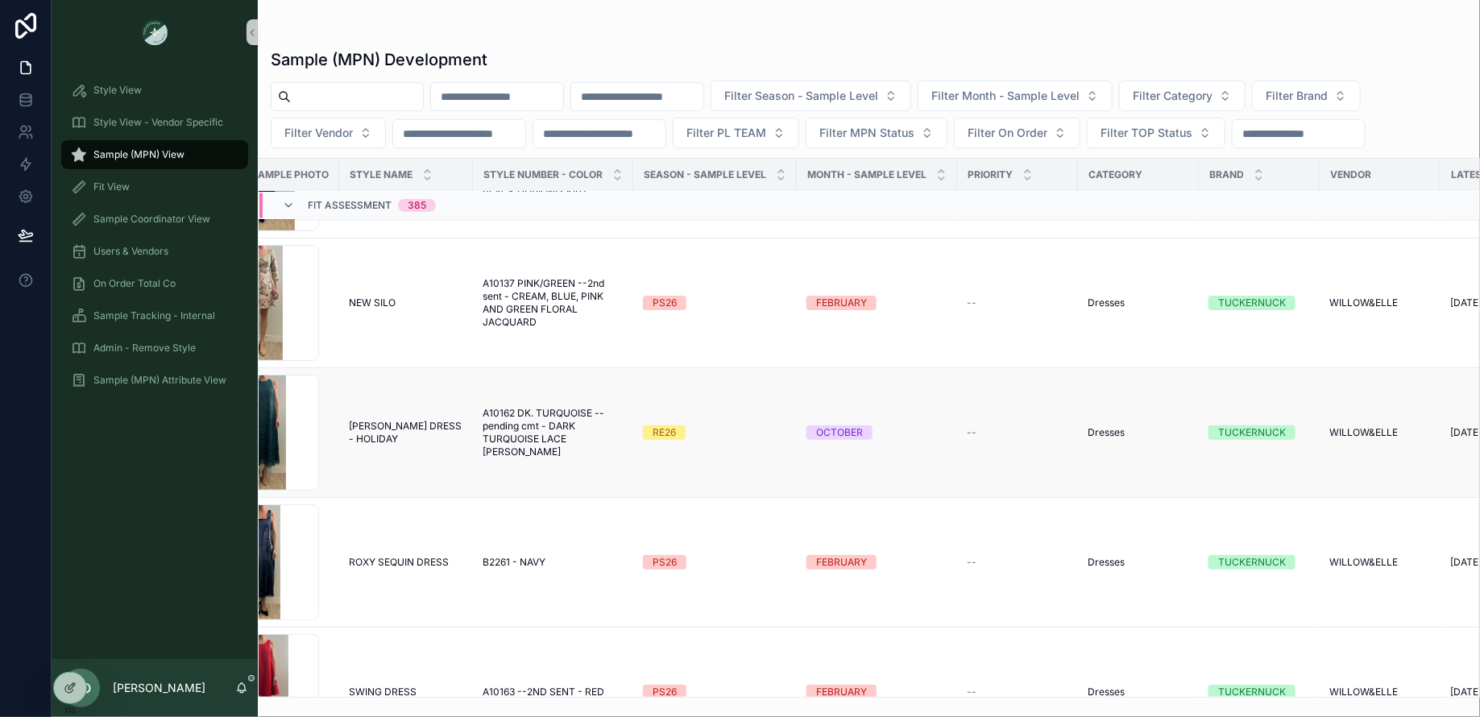
scroll to position [12033, 77]
click at [60, 691] on div at bounding box center [70, 688] width 32 height 31
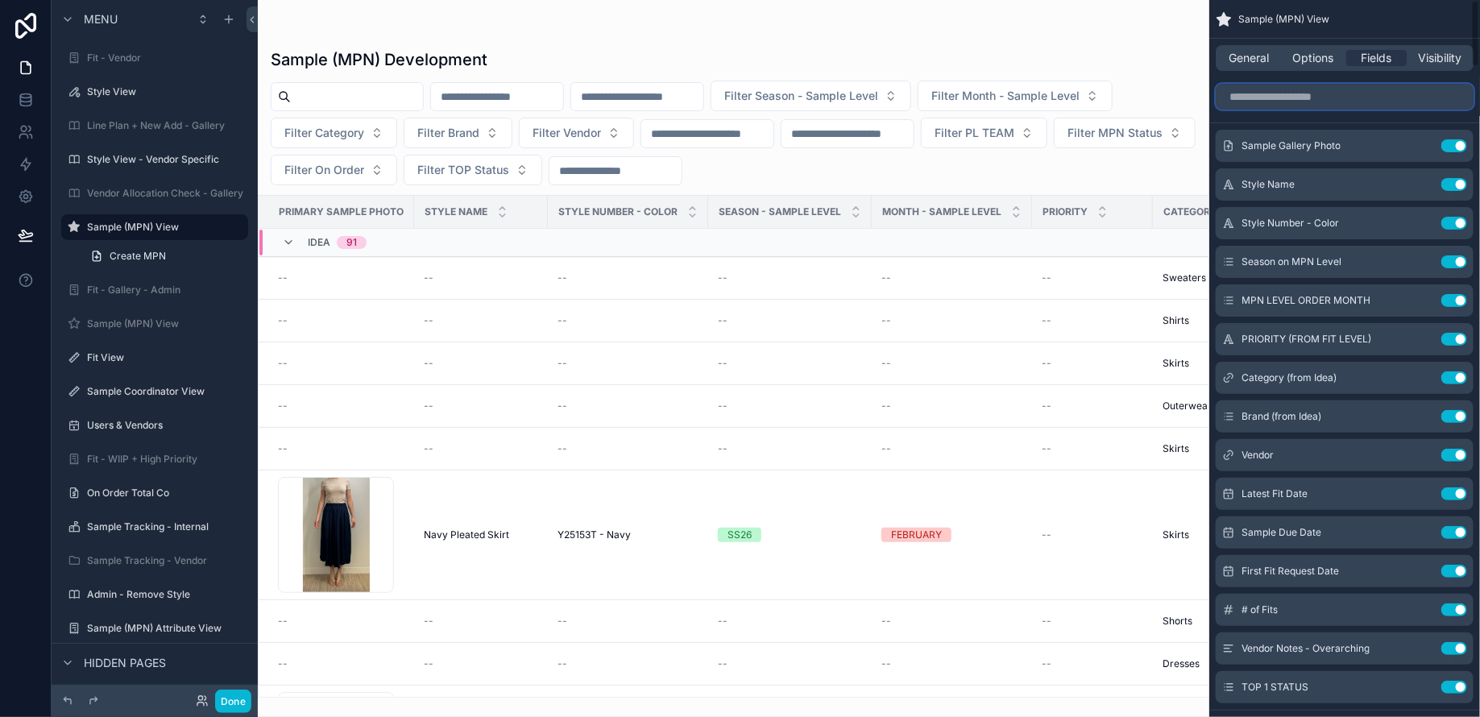
click at [1315, 94] on input "scrollable content" at bounding box center [1344, 97] width 258 height 26
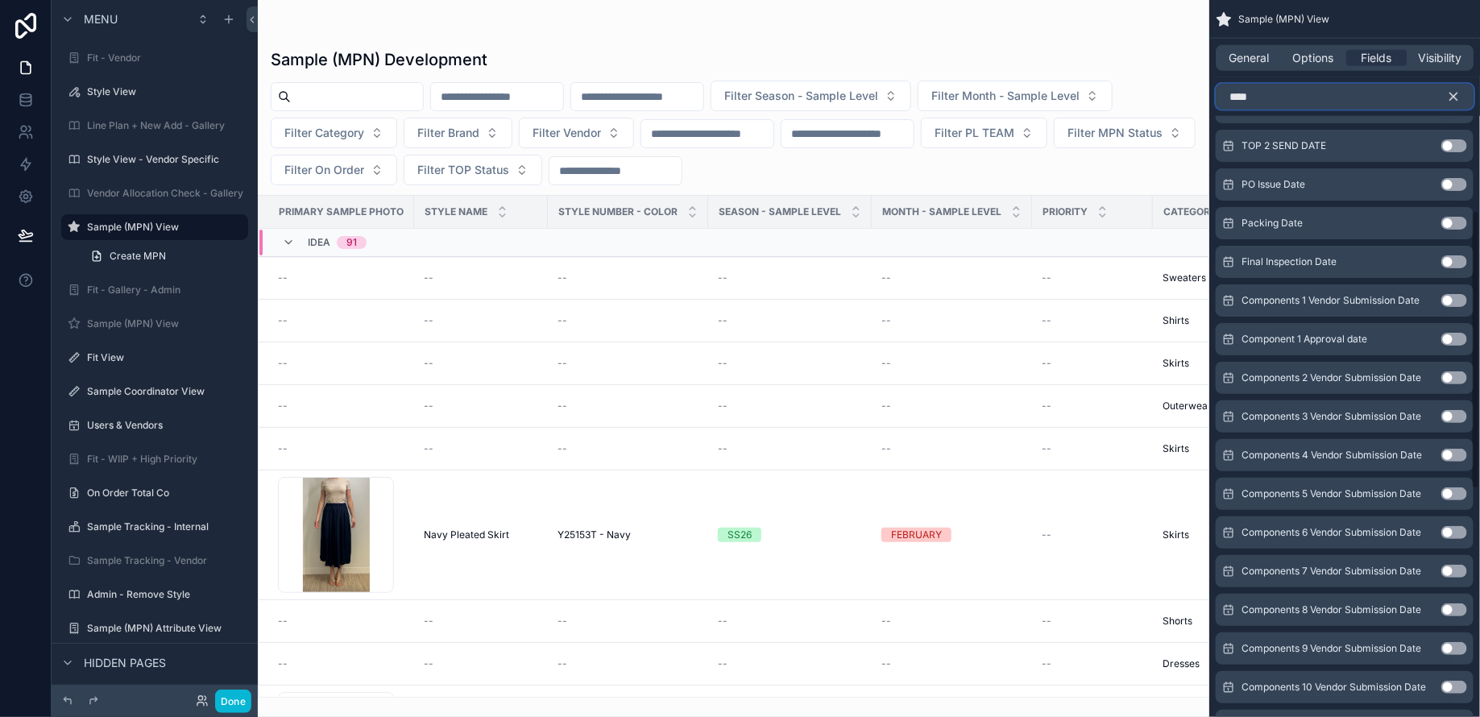
scroll to position [1126, 0]
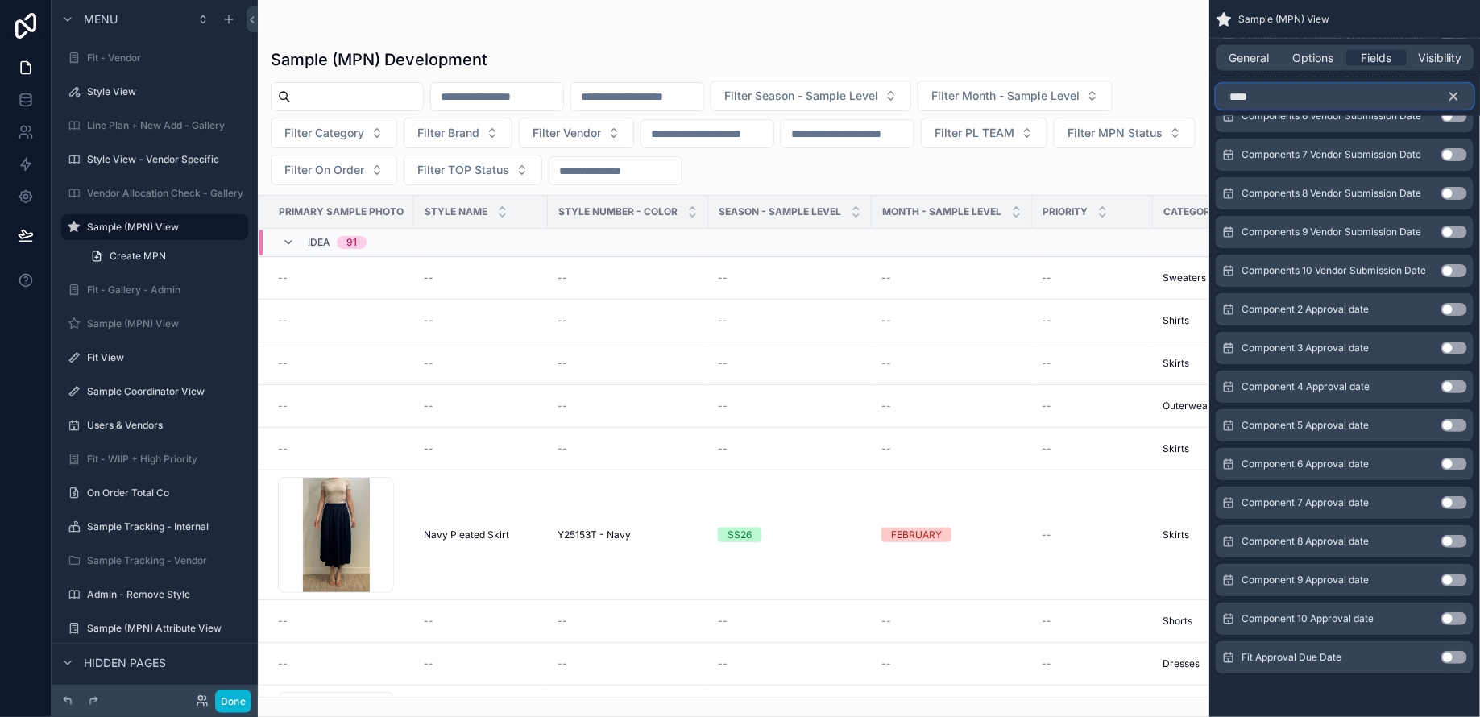
type input "****"
click at [1455, 656] on button "Use setting" at bounding box center [1454, 657] width 26 height 13
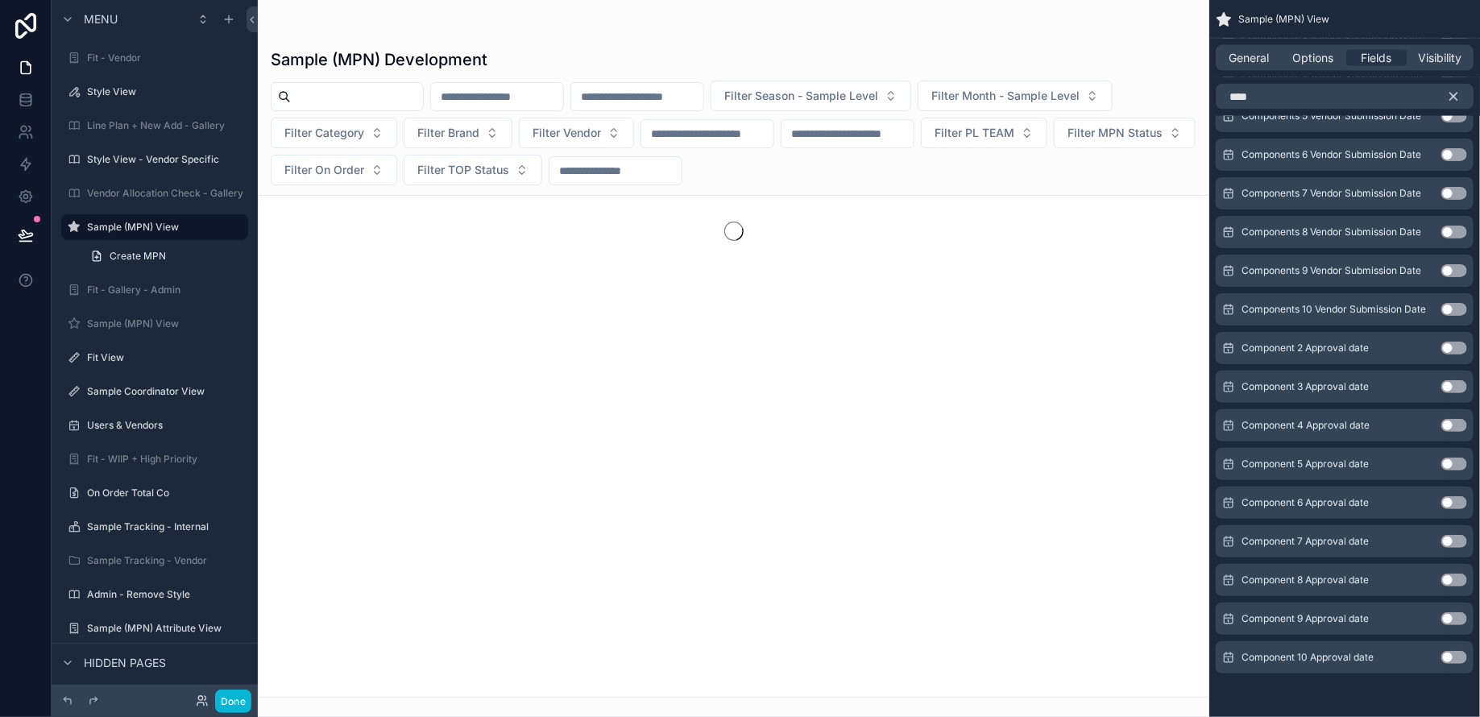
click at [1455, 90] on icon "scrollable content" at bounding box center [1453, 96] width 14 height 14
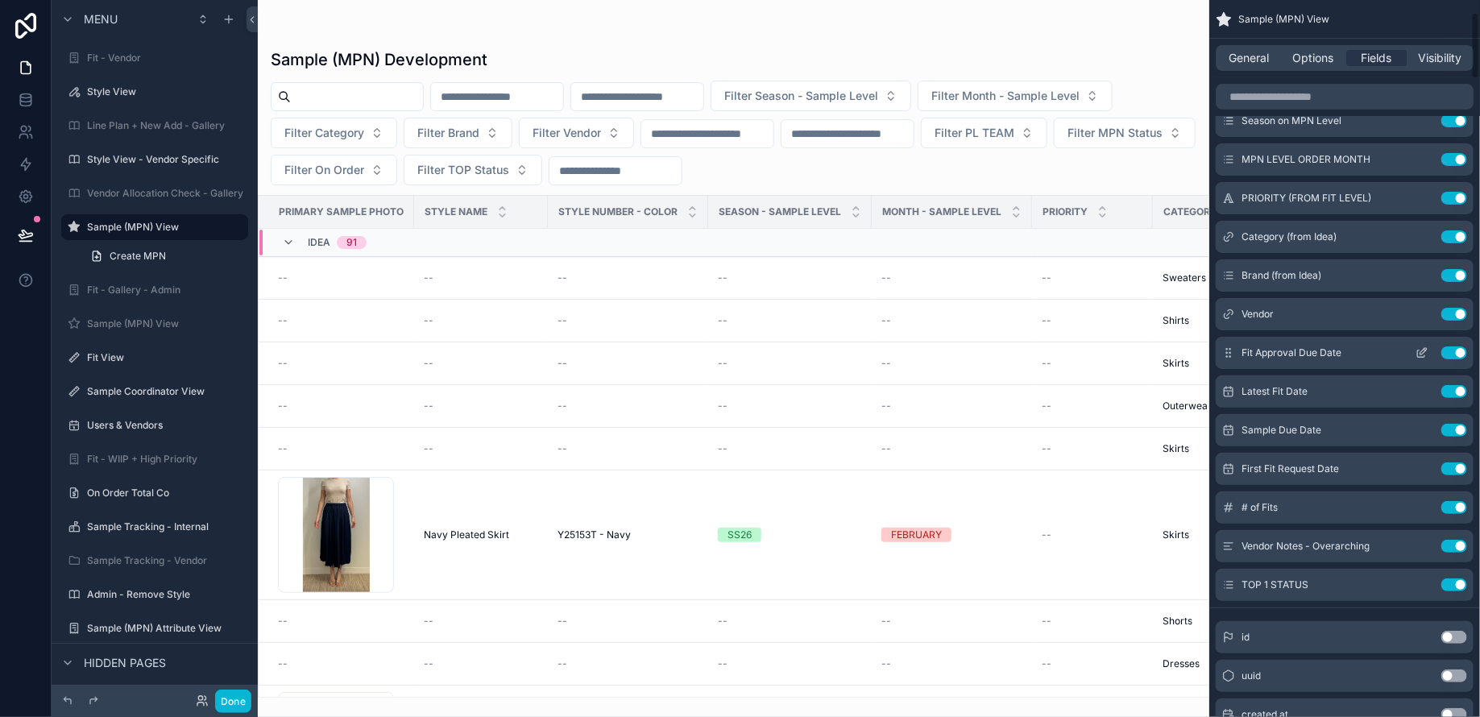
scroll to position [137, 0]
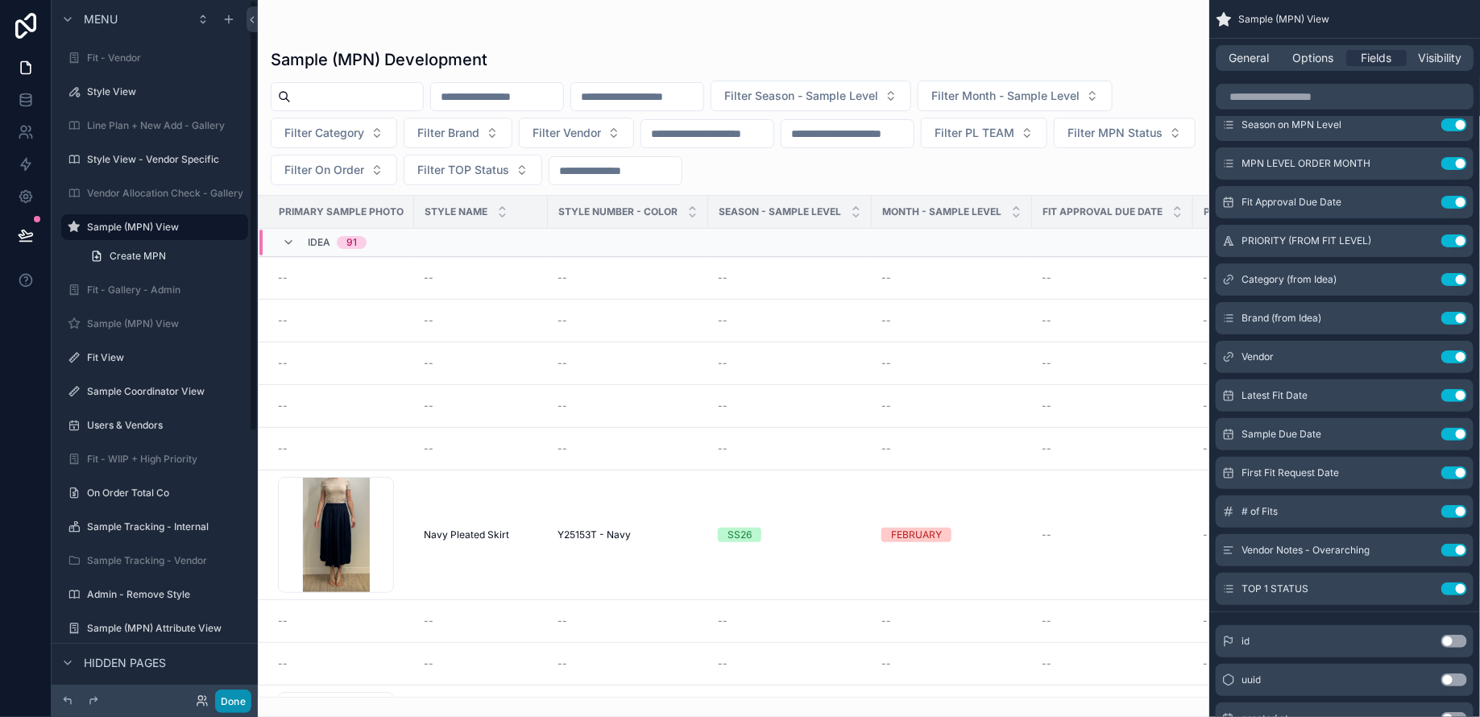
click at [238, 701] on button "Done" at bounding box center [233, 700] width 36 height 23
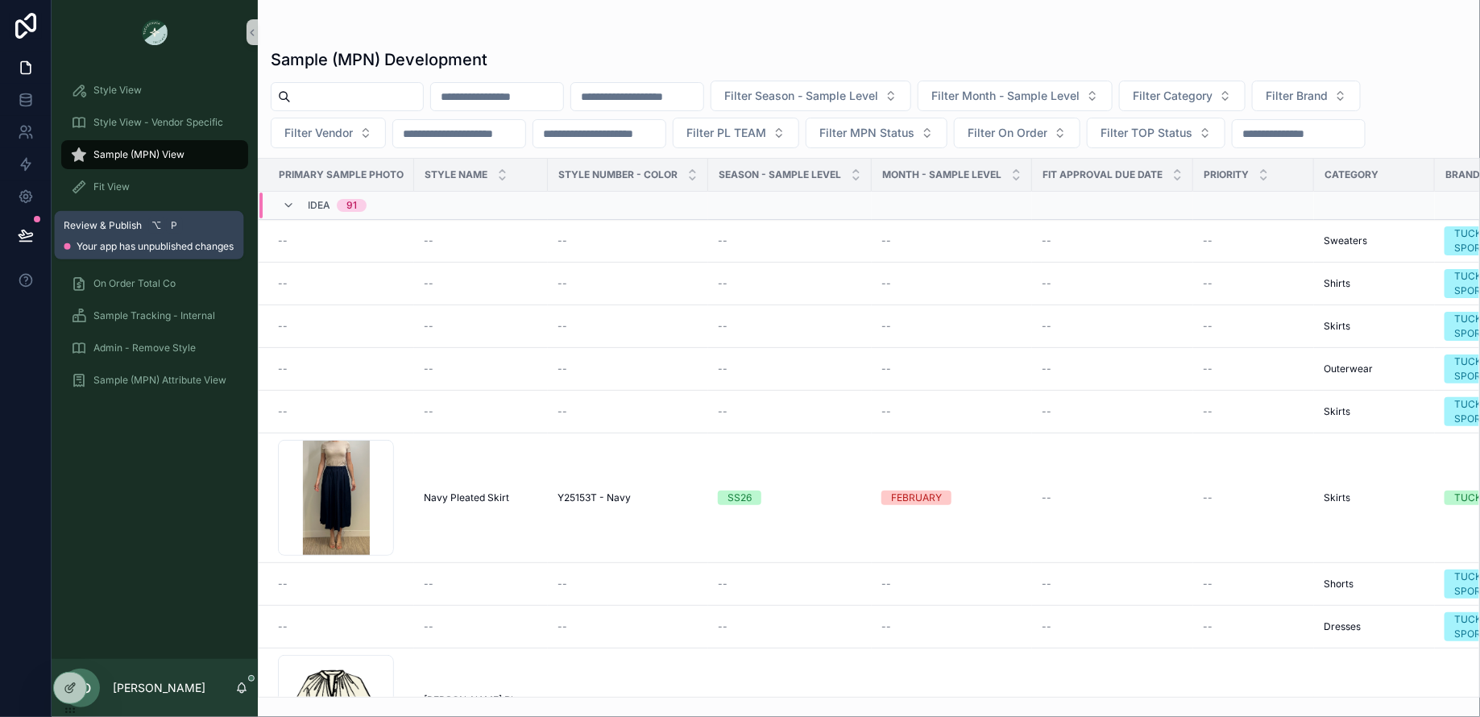
click at [29, 230] on icon at bounding box center [26, 235] width 16 height 16
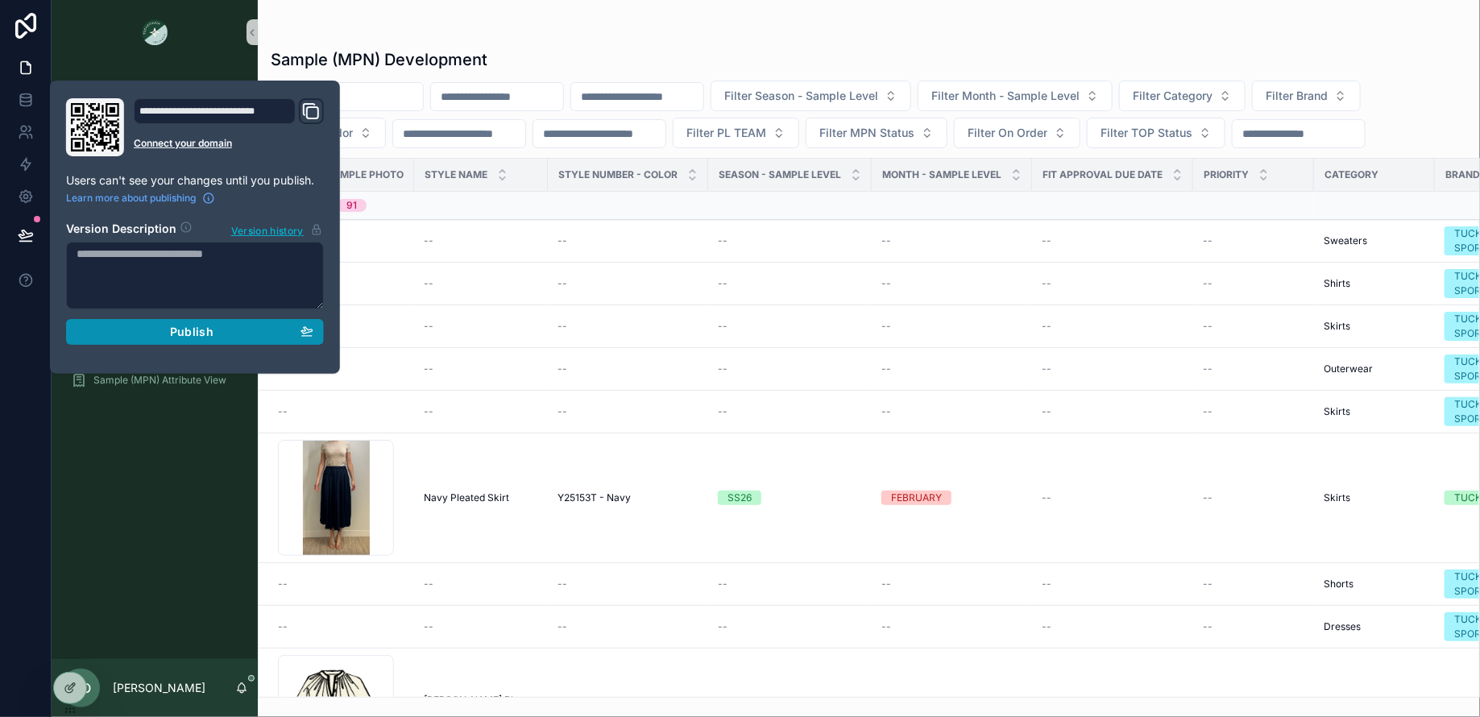
click at [135, 328] on div "Publish" at bounding box center [195, 332] width 237 height 14
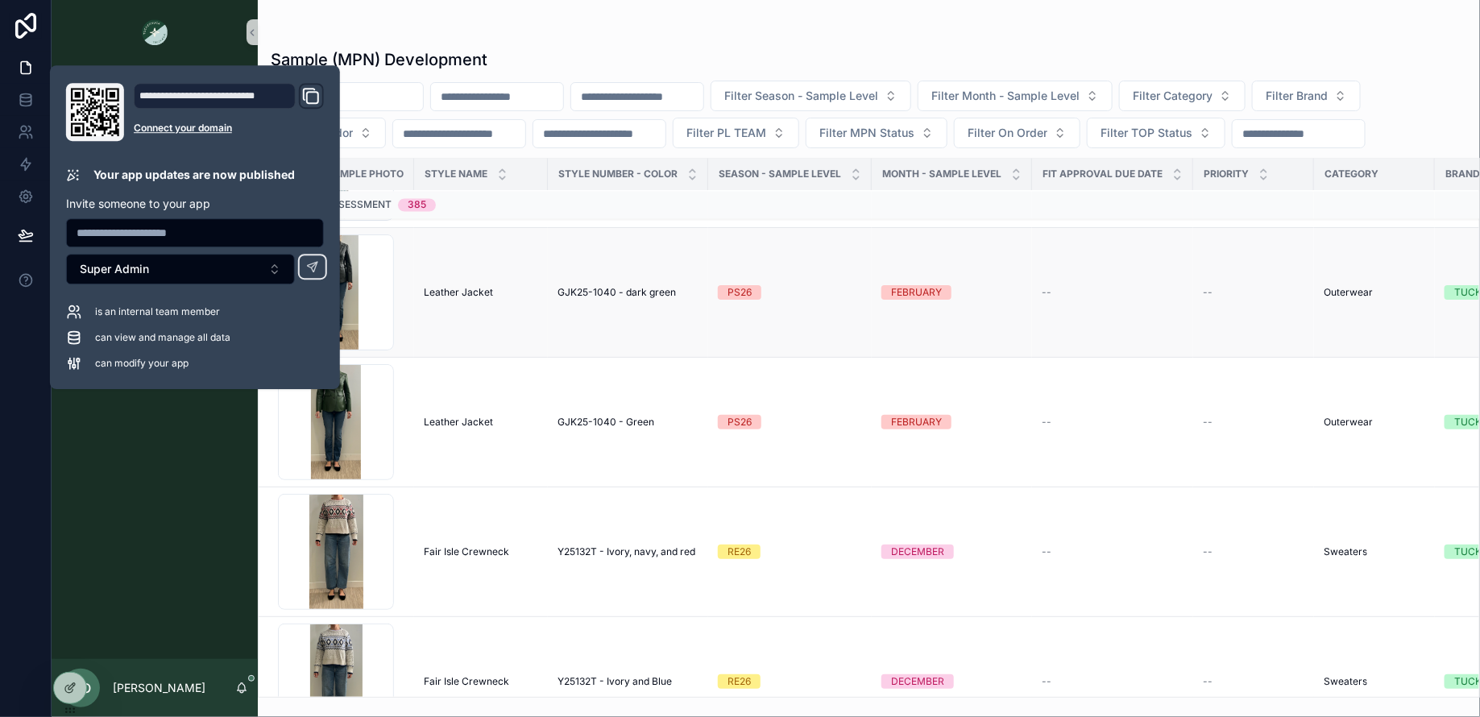
scroll to position [13351, 0]
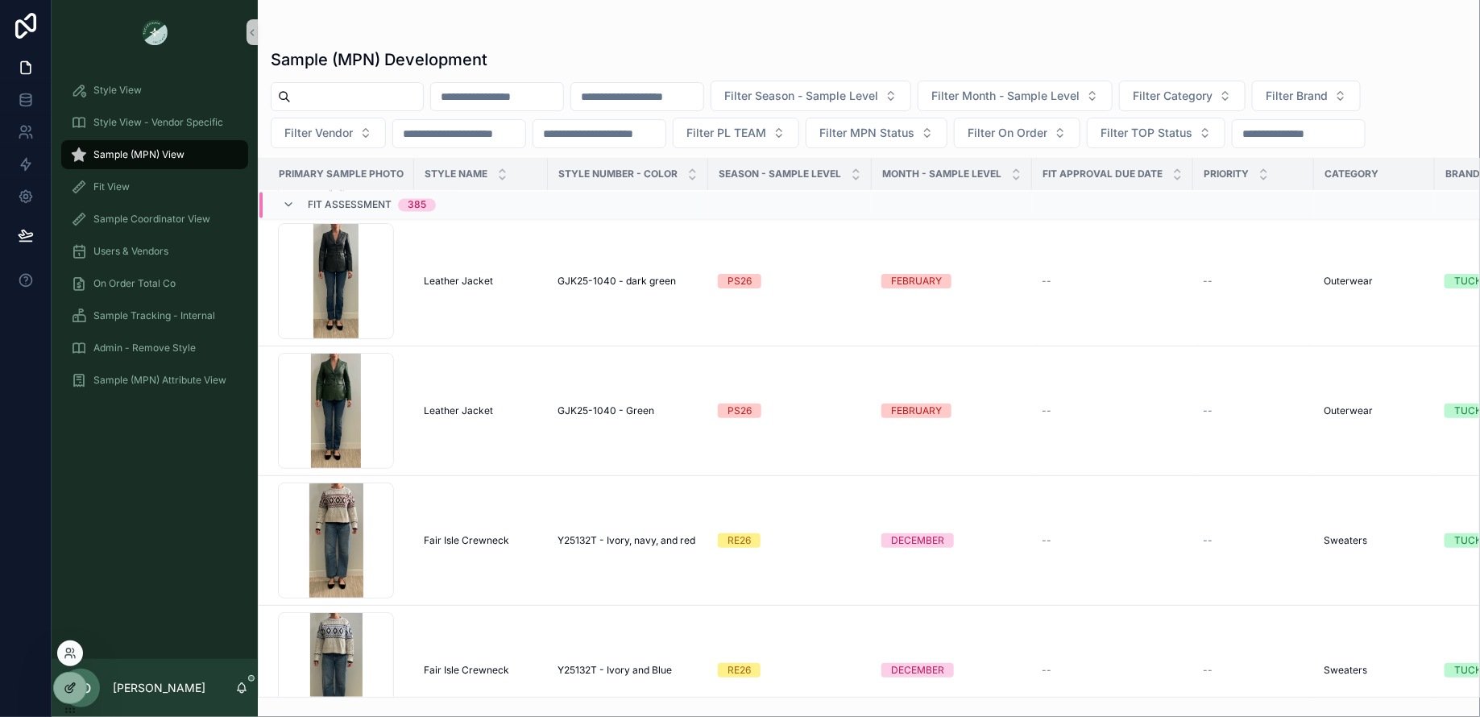
click at [63, 697] on div at bounding box center [70, 688] width 32 height 31
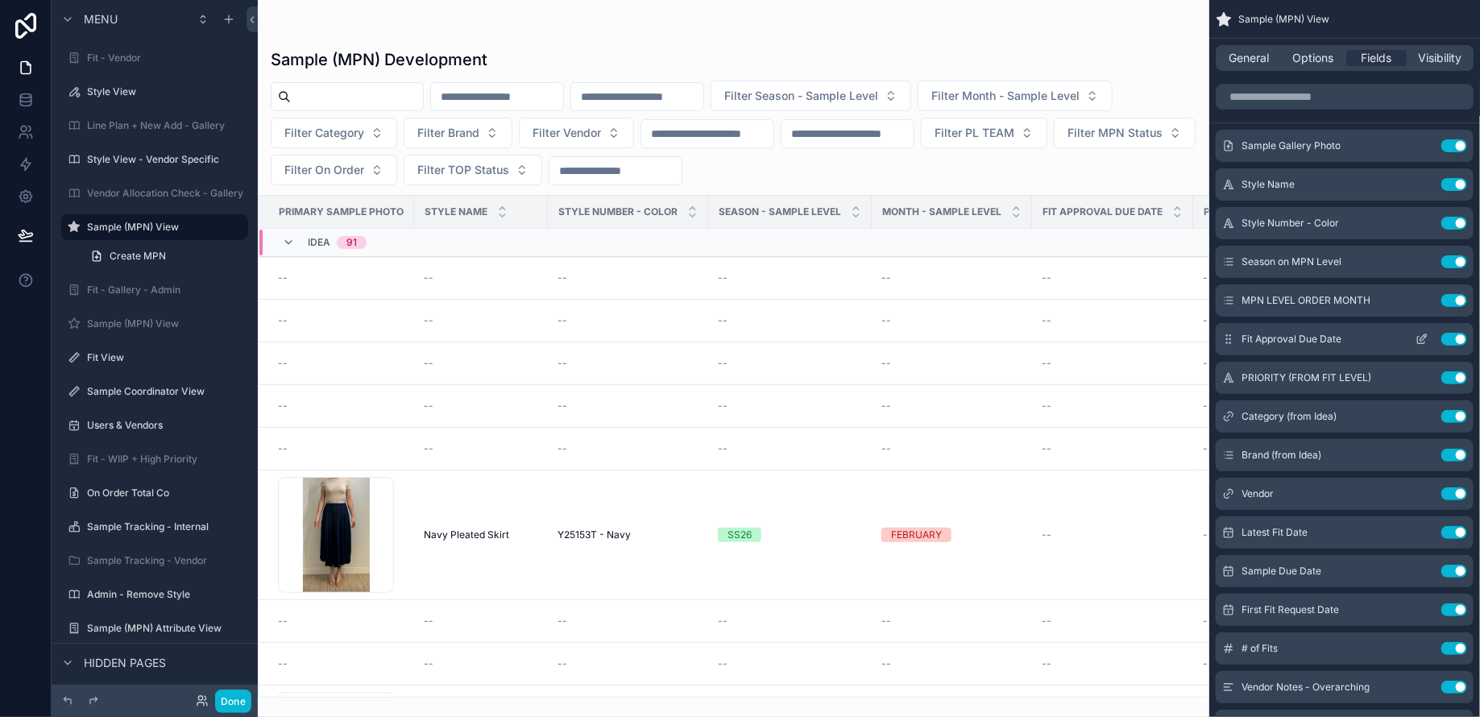
click at [1419, 338] on icon "scrollable content" at bounding box center [1421, 339] width 13 height 13
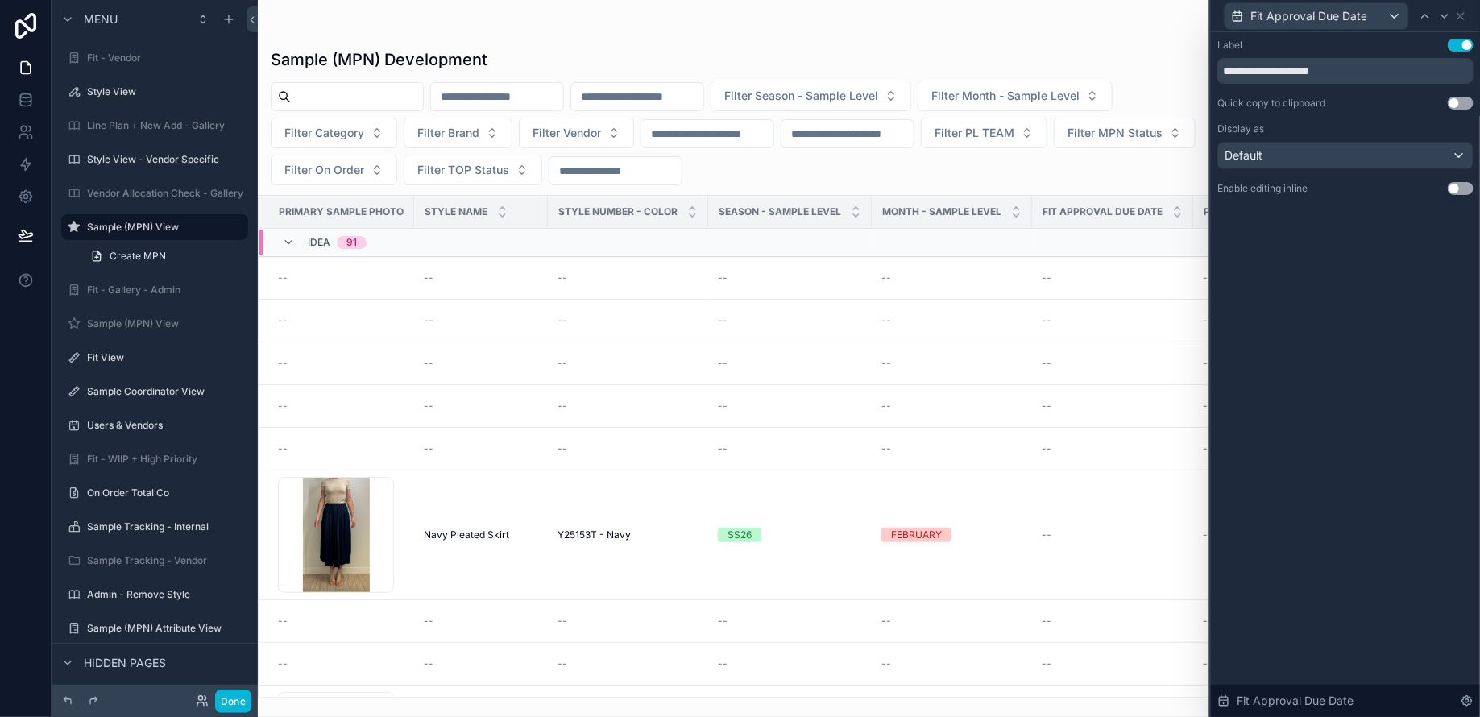
click at [1466, 186] on button "Use setting" at bounding box center [1460, 188] width 26 height 13
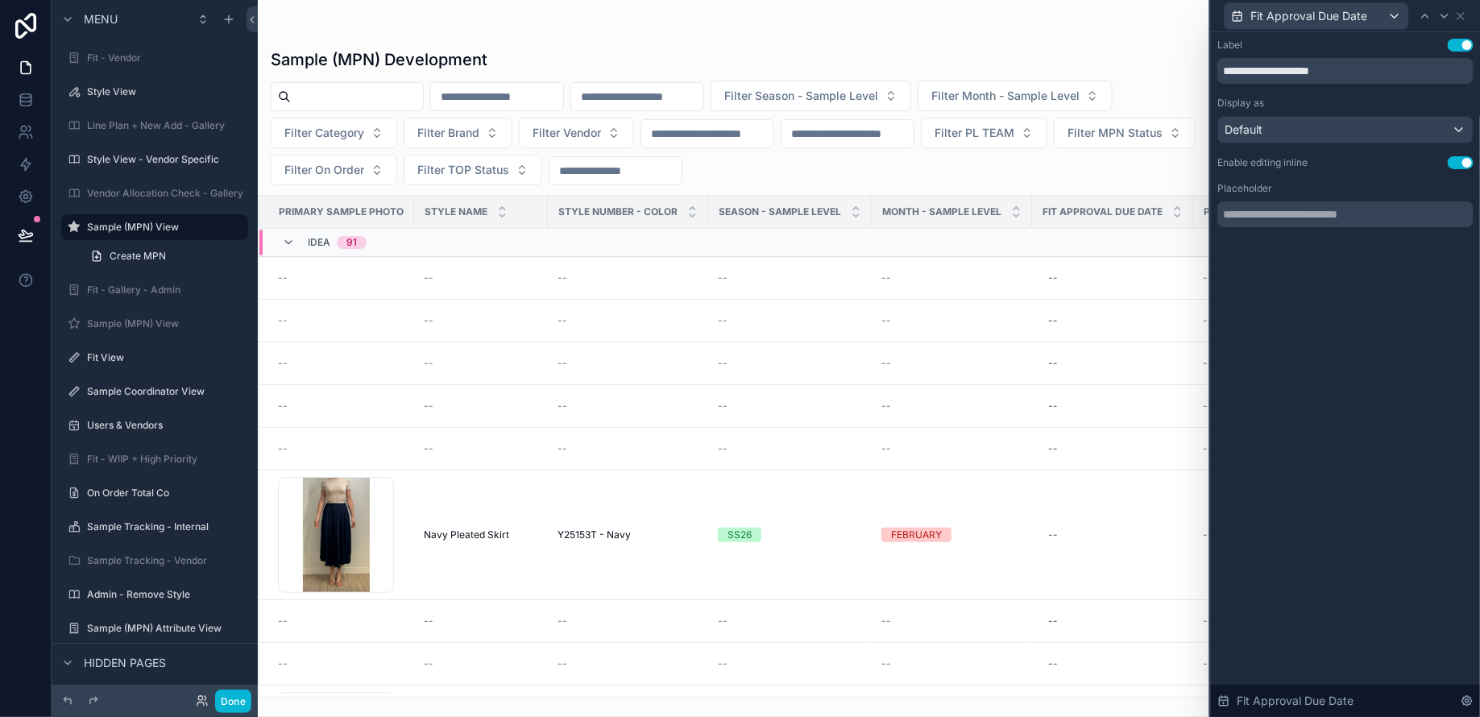
click at [1470, 17] on div "Fit Approval Due Date" at bounding box center [1345, 15] width 256 height 31
click at [1464, 17] on icon at bounding box center [1460, 16] width 13 height 13
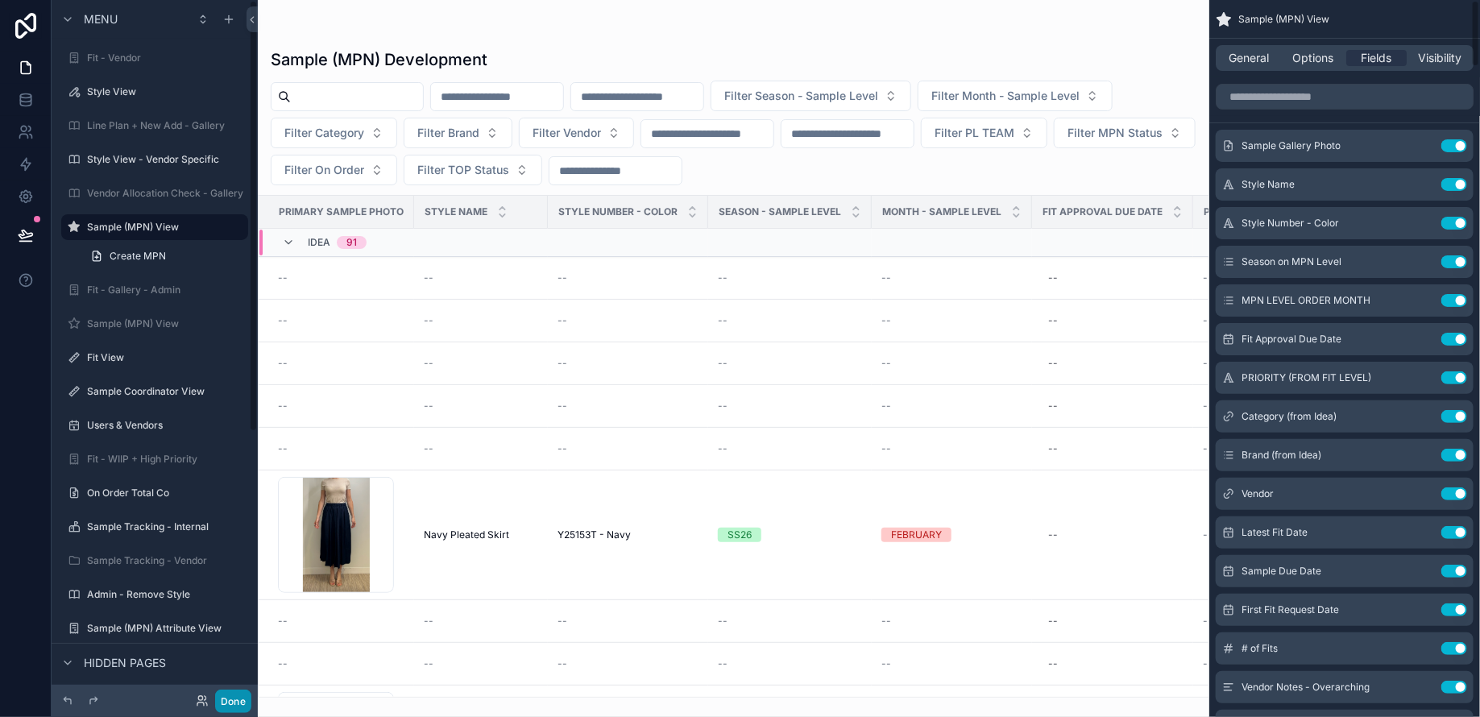
click at [230, 701] on button "Done" at bounding box center [233, 700] width 36 height 23
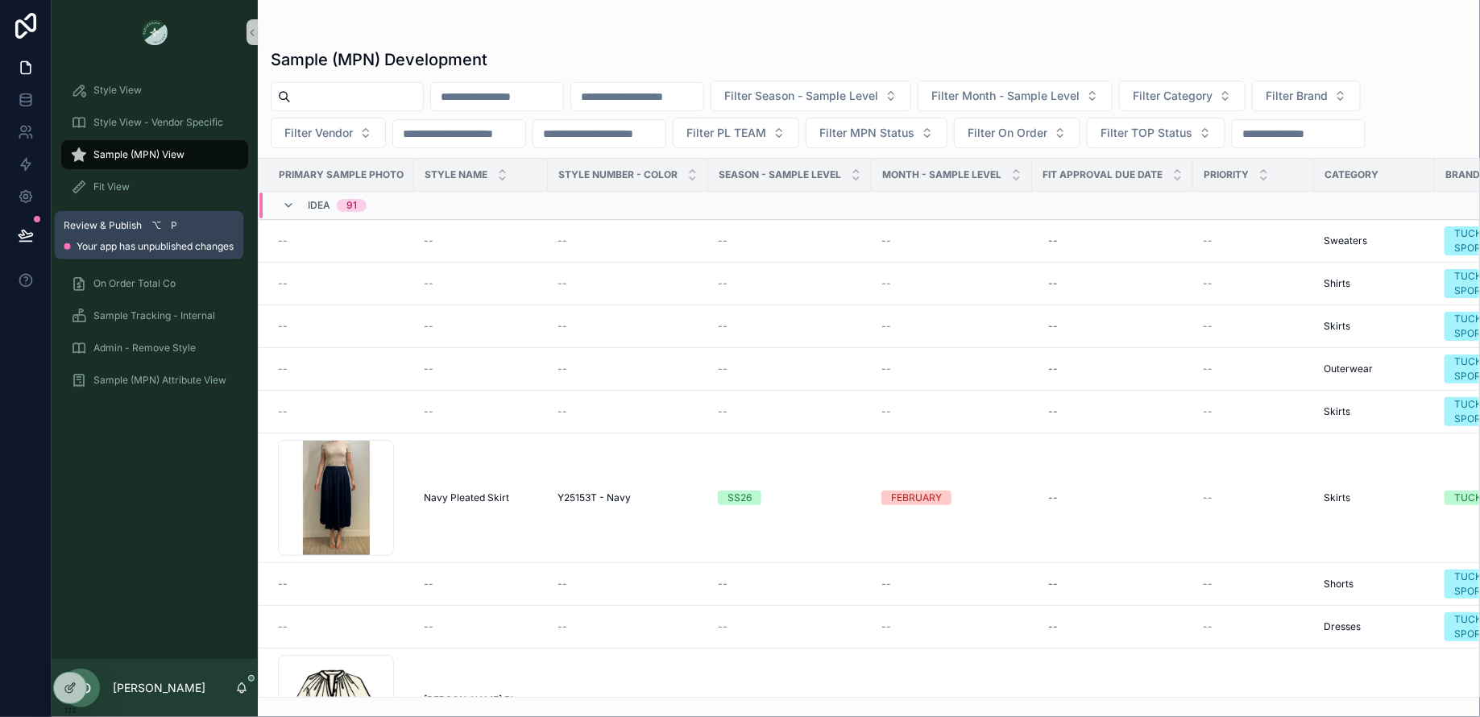
click at [26, 237] on icon at bounding box center [26, 234] width 14 height 8
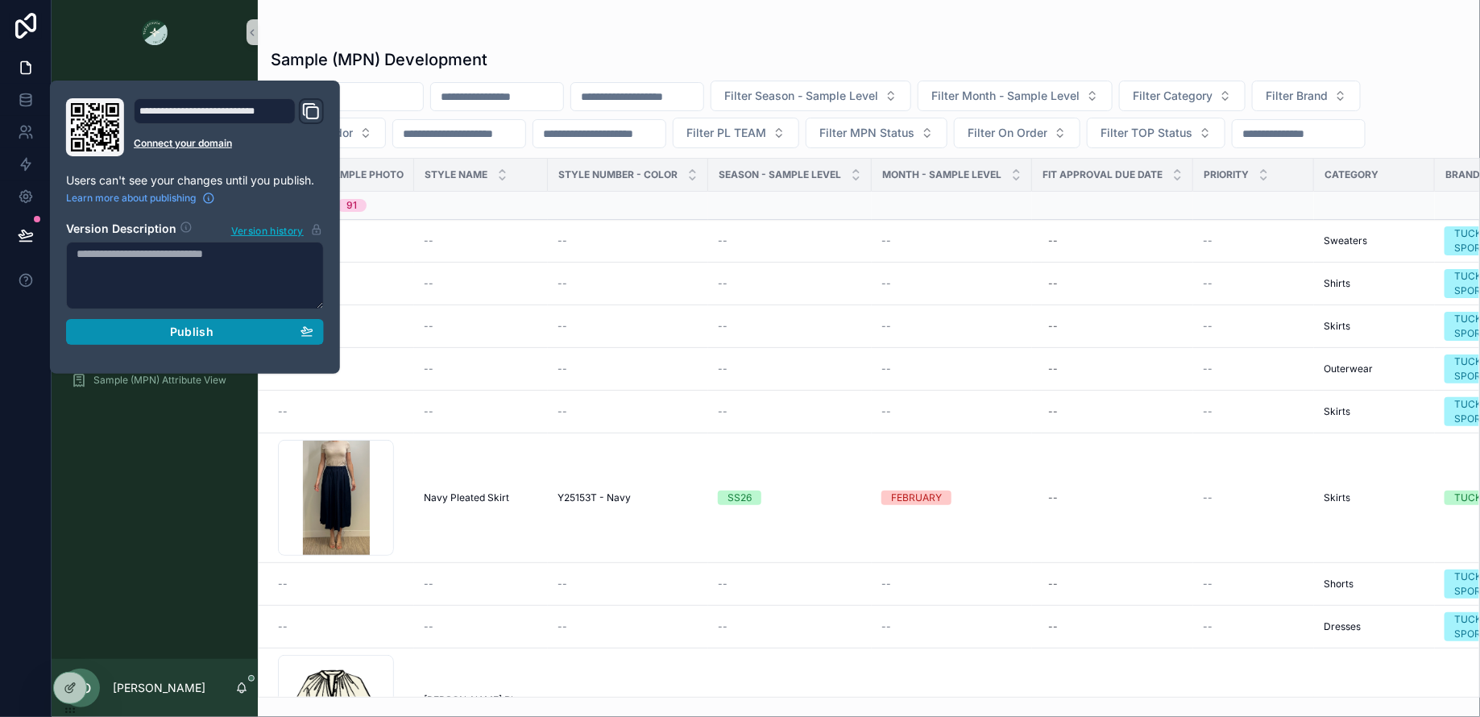
click at [228, 336] on div "Publish" at bounding box center [195, 332] width 237 height 14
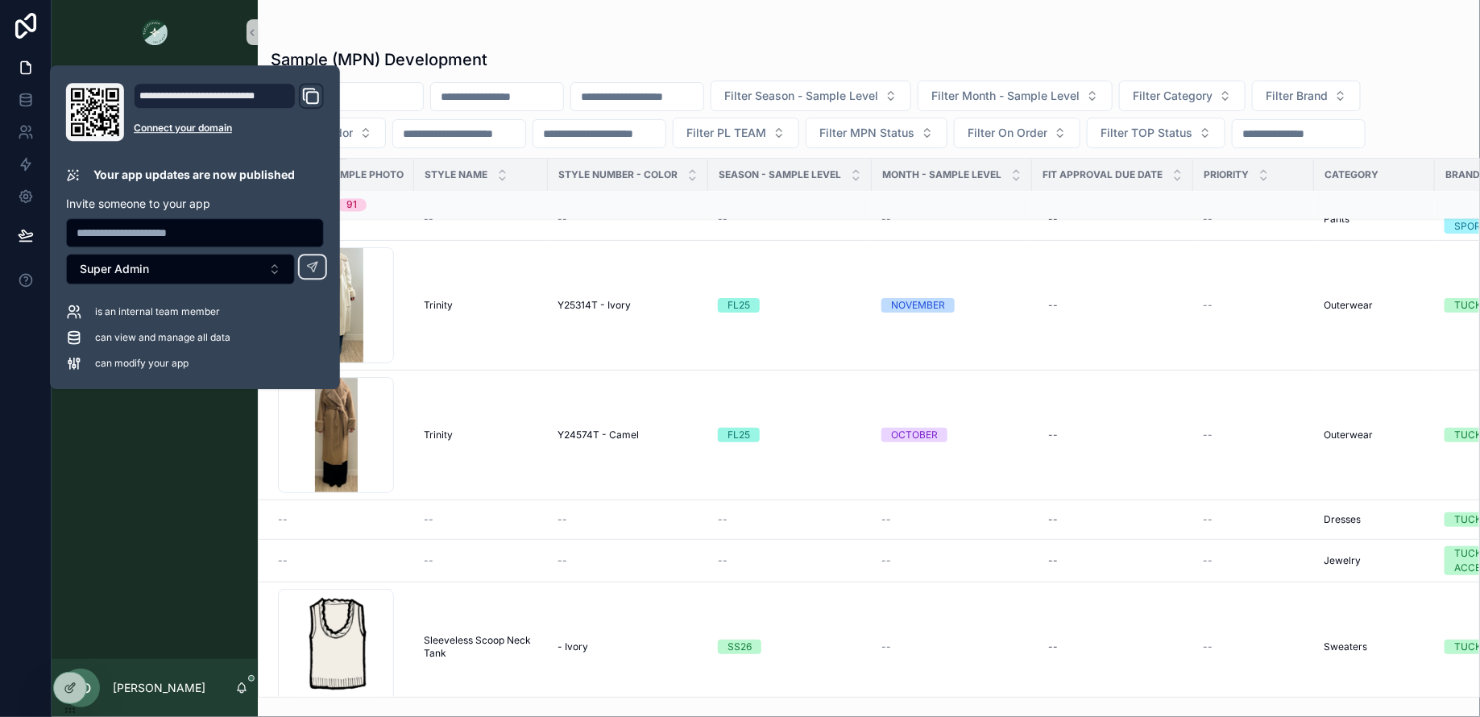
scroll to position [1726, 0]
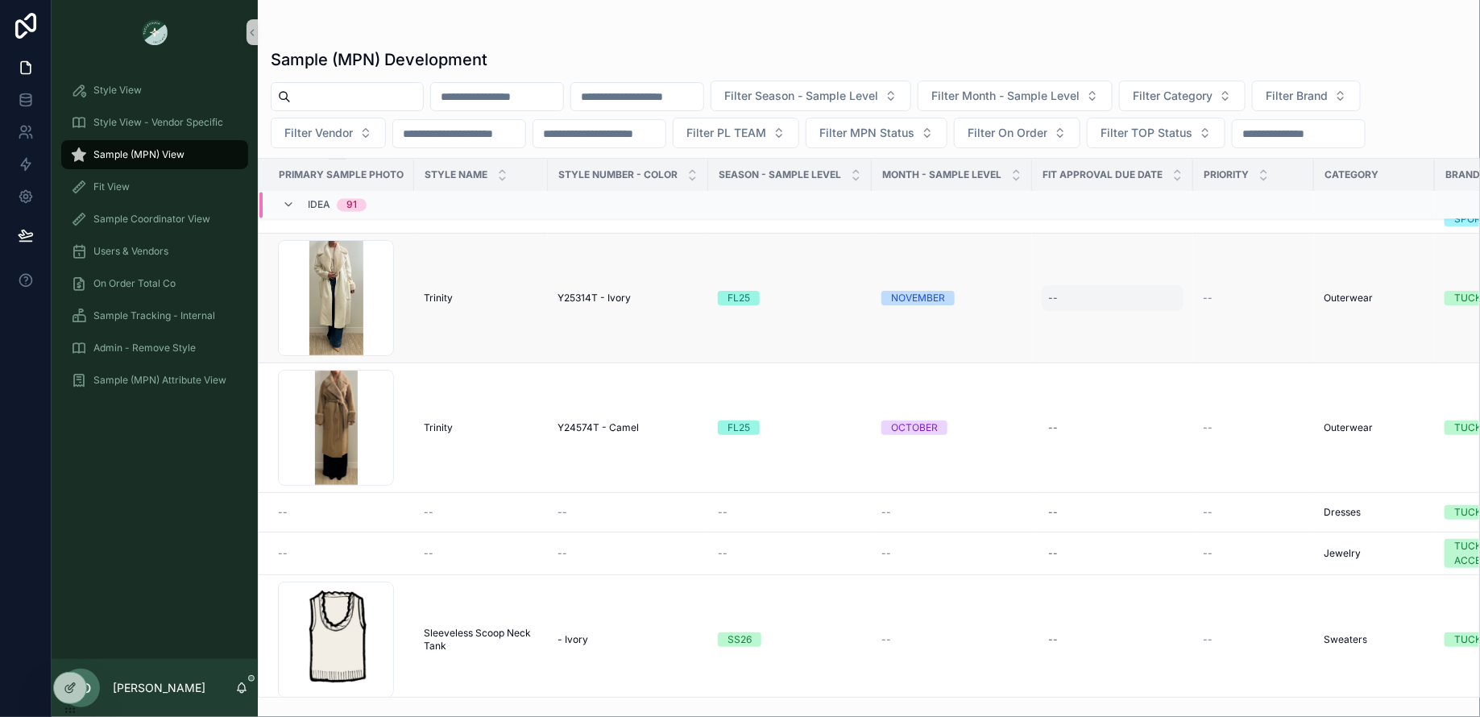
click at [1048, 292] on div "--" at bounding box center [1053, 298] width 10 height 13
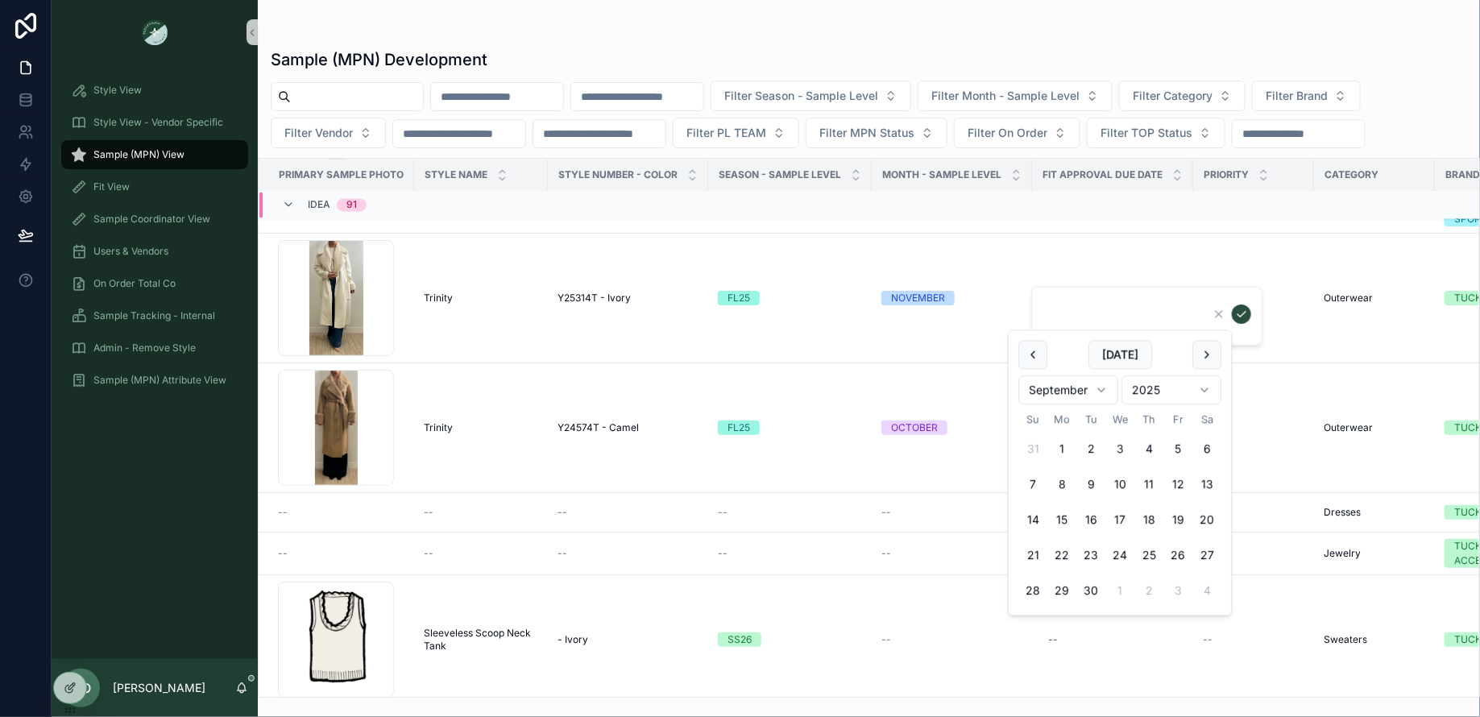
click at [1418, 45] on div "Sample (MPN) Development Filter Season - Sample Level Filter Month - Sample Lev…" at bounding box center [869, 368] width 1222 height 659
